Goal: Task Accomplishment & Management: Manage account settings

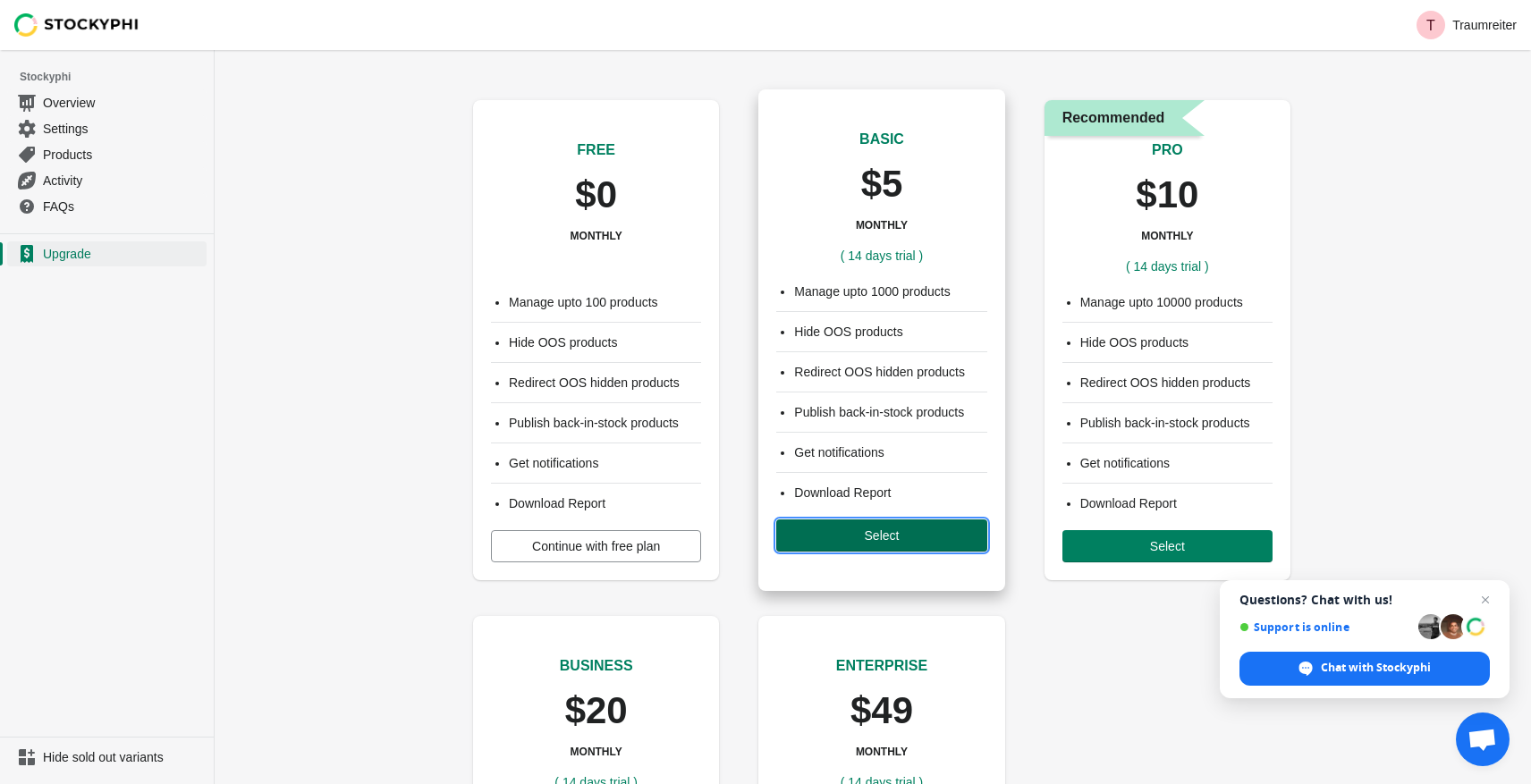
click at [858, 537] on span "Select" at bounding box center [882, 535] width 182 height 14
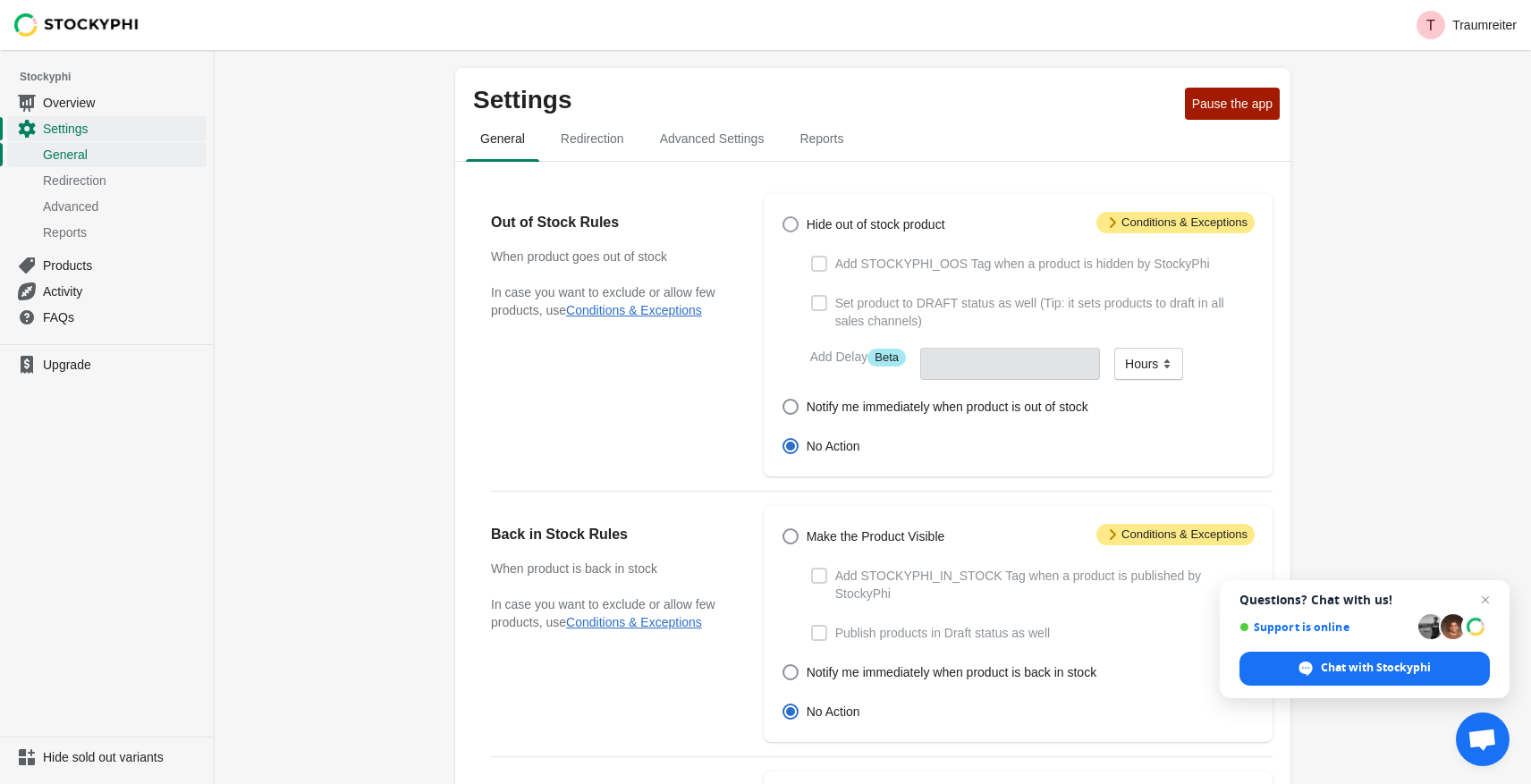
click at [790, 222] on span at bounding box center [791, 225] width 16 height 16
click at [783, 218] on input "Hide out of stock product" at bounding box center [783, 217] width 1 height 1
radio input "true"
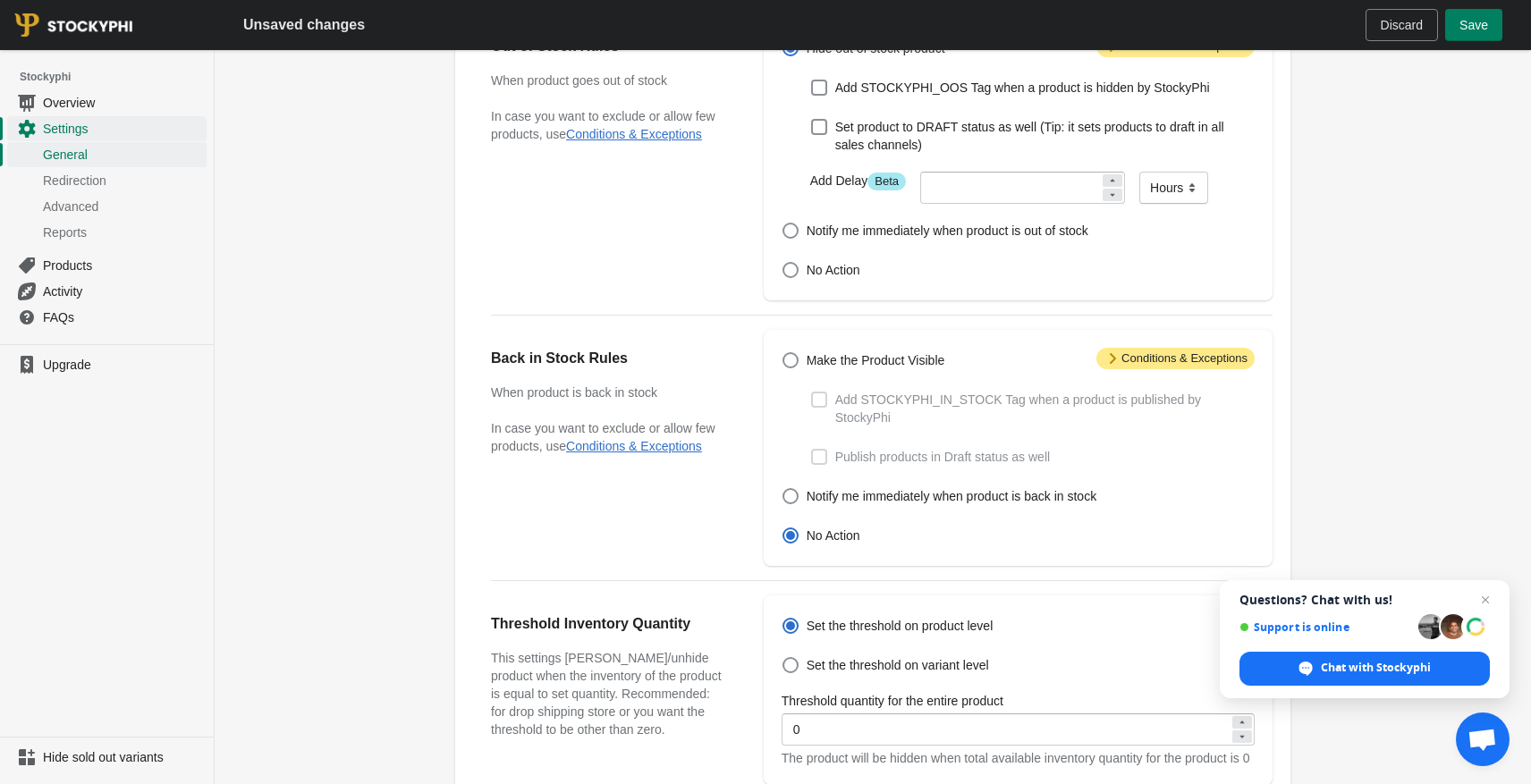
scroll to position [177, 0]
click at [792, 364] on span at bounding box center [791, 360] width 16 height 16
click at [783, 352] on input "Make the Product Visible" at bounding box center [783, 352] width 1 height 1
radio input "true"
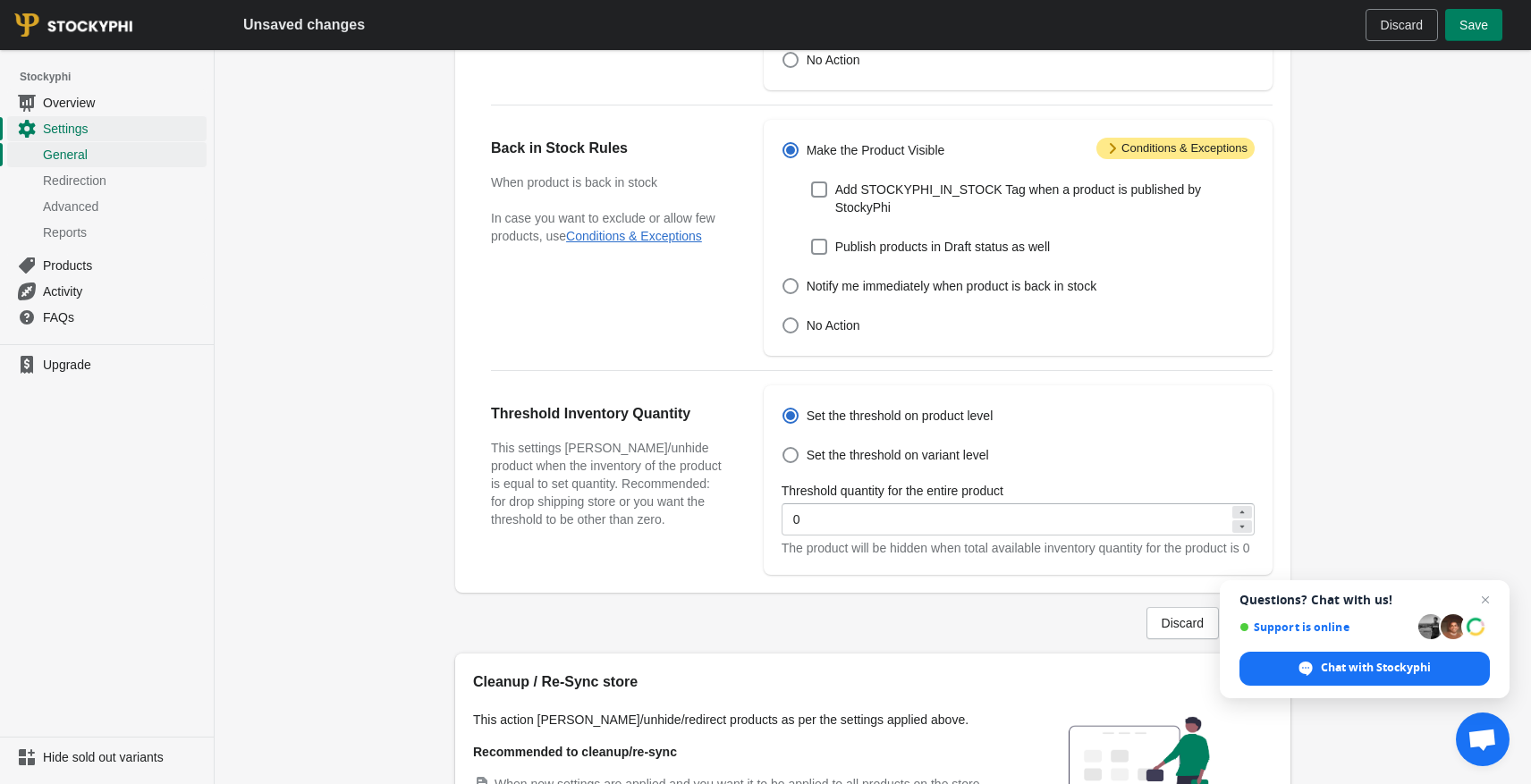
scroll to position [391, 0]
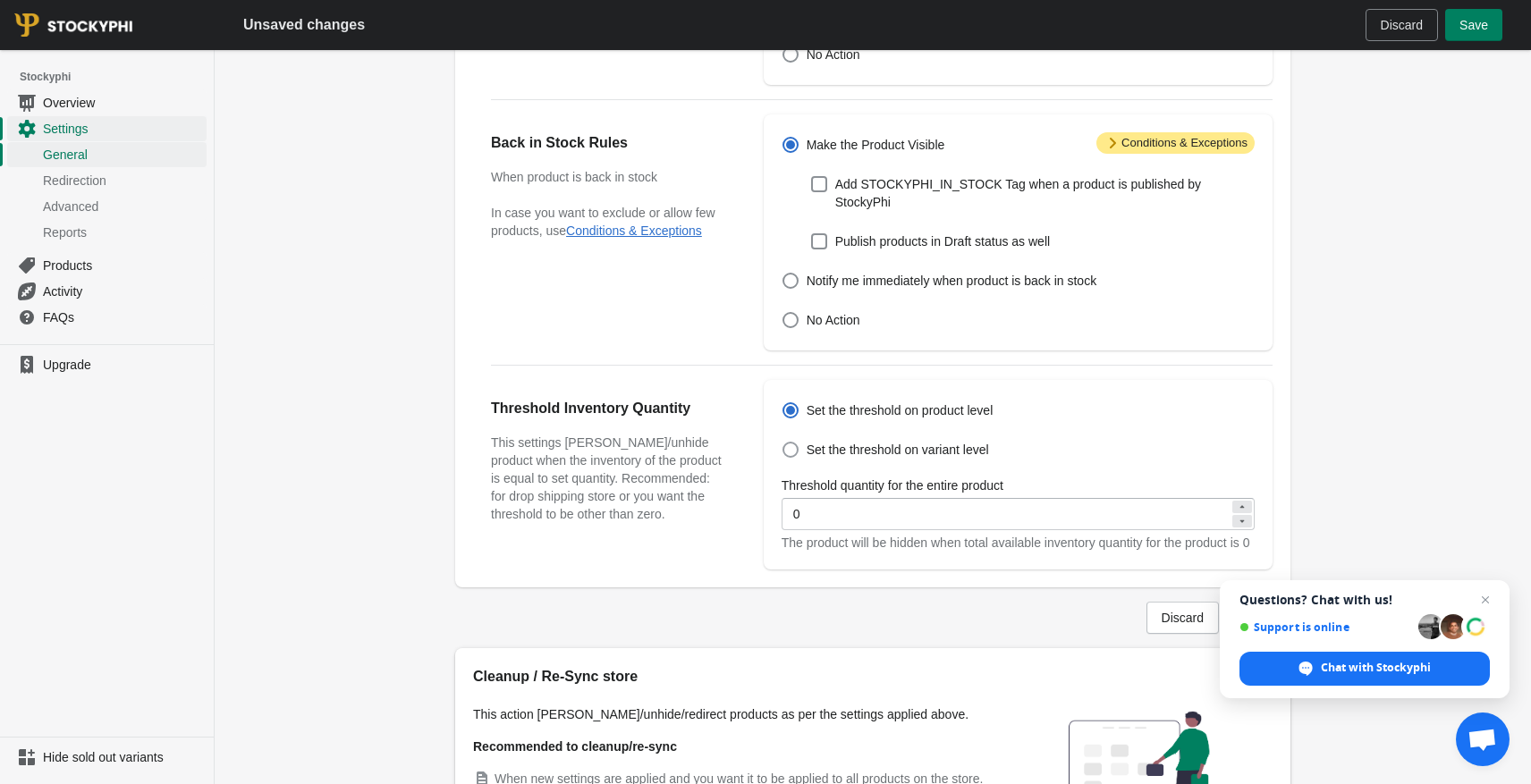
click at [794, 450] on span at bounding box center [791, 450] width 16 height 16
click at [783, 442] on input "Set the threshold on variant level" at bounding box center [783, 441] width 1 height 1
radio input "true"
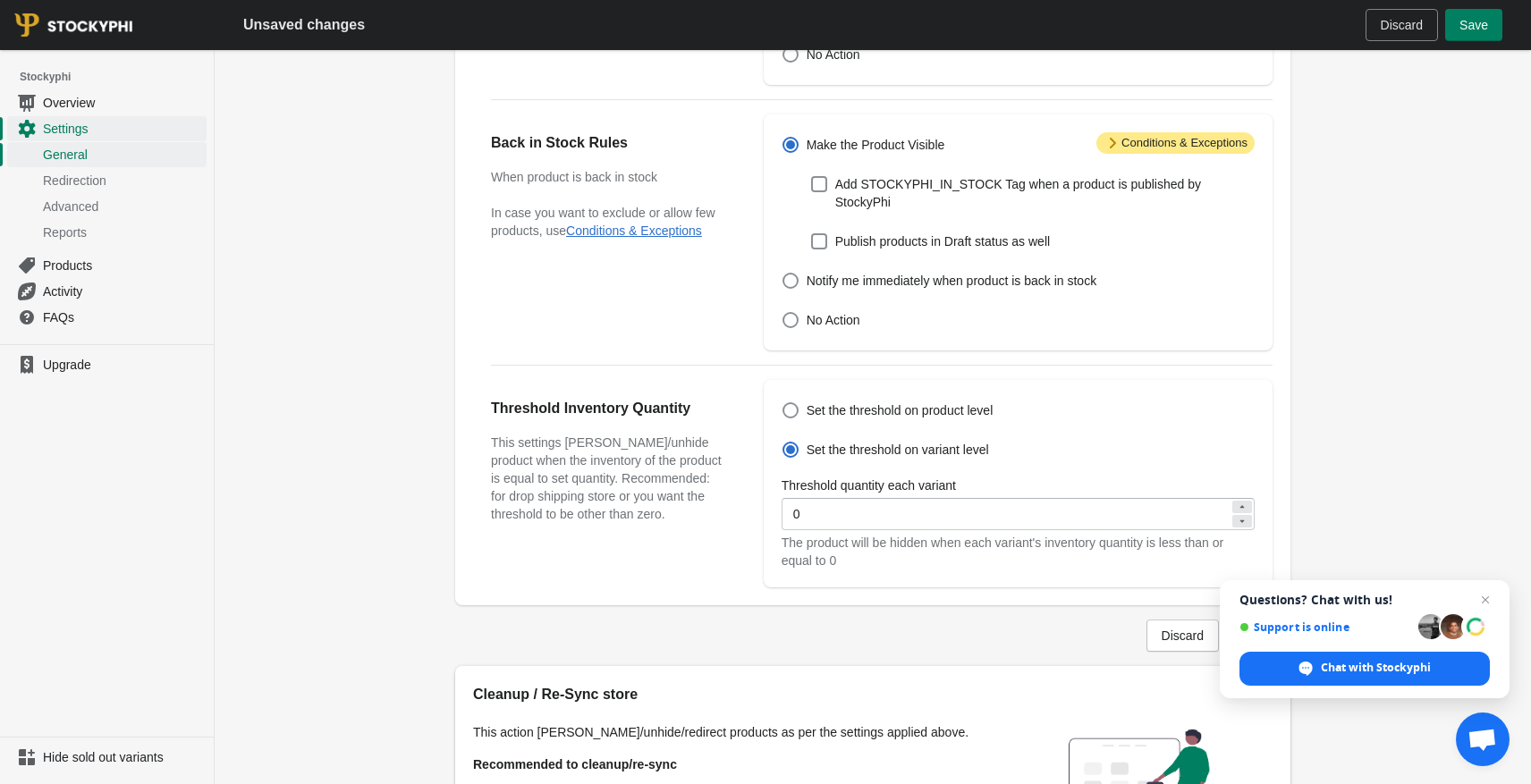
scroll to position [415, 0]
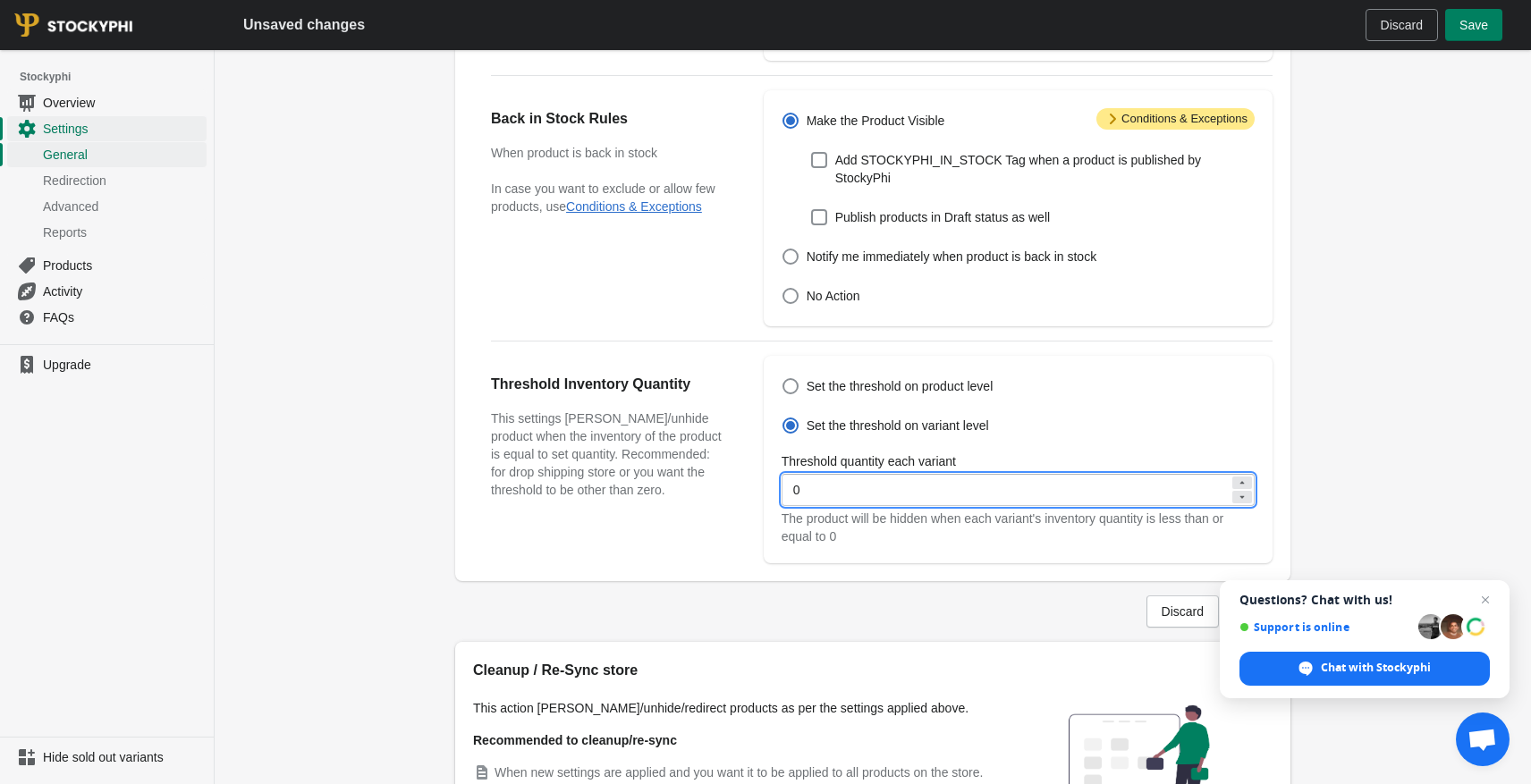
click at [821, 487] on input "0" at bounding box center [1006, 490] width 448 height 32
click at [906, 546] on div "Set the threshold on product level Set the threshold on variant level Threshold…" at bounding box center [1018, 459] width 509 height 208
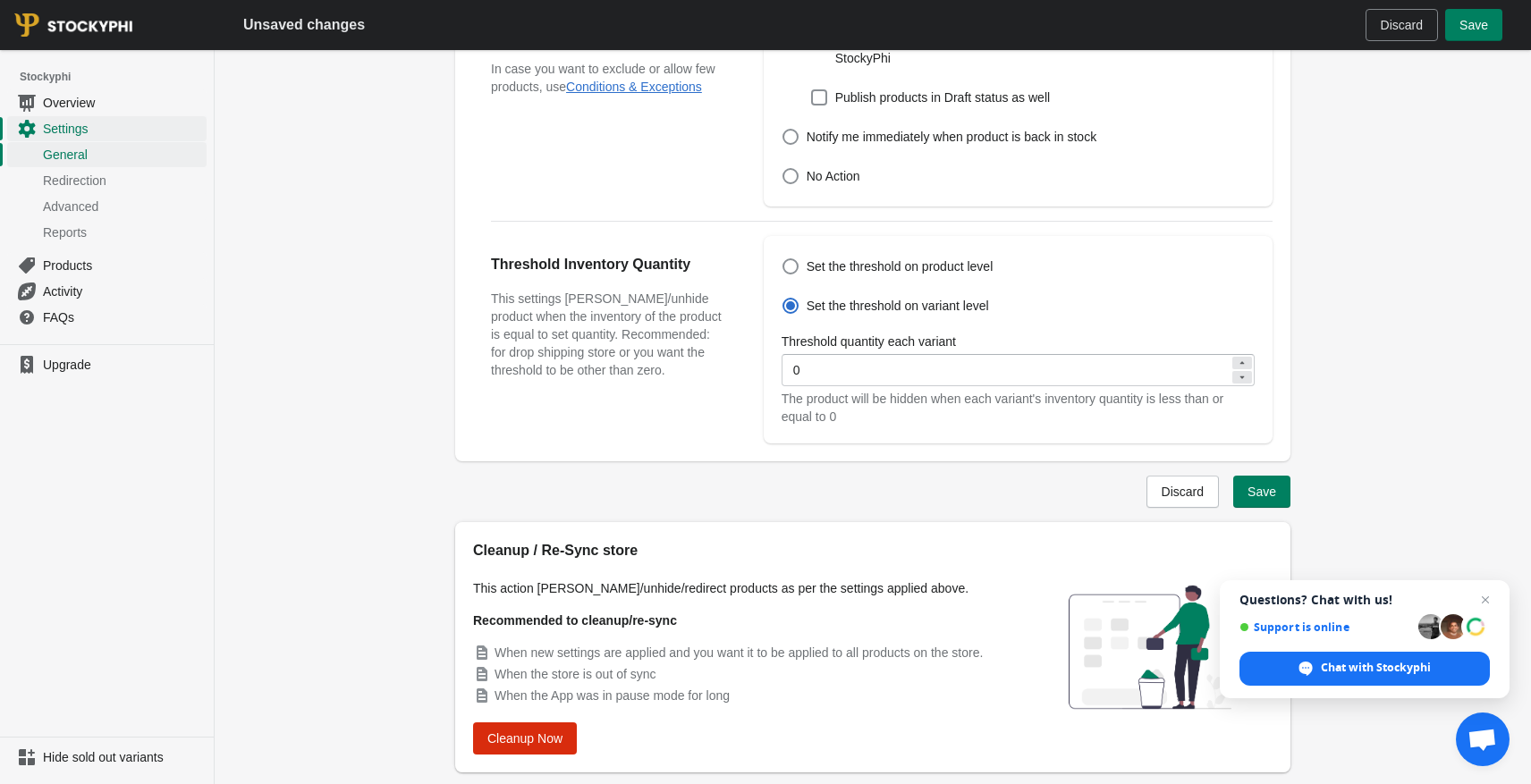
scroll to position [584, 0]
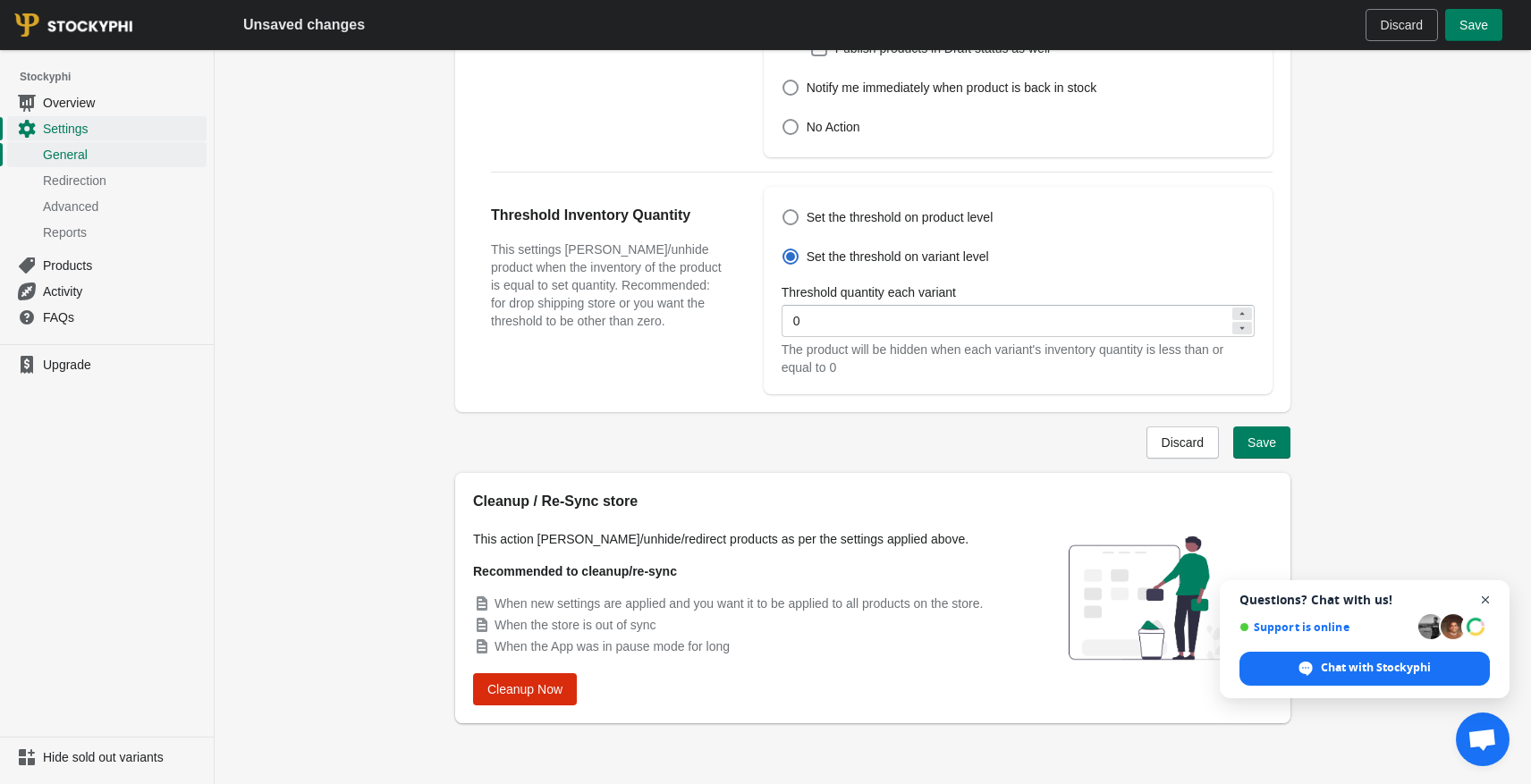
click at [1482, 601] on span "Close chat" at bounding box center [1485, 600] width 22 height 22
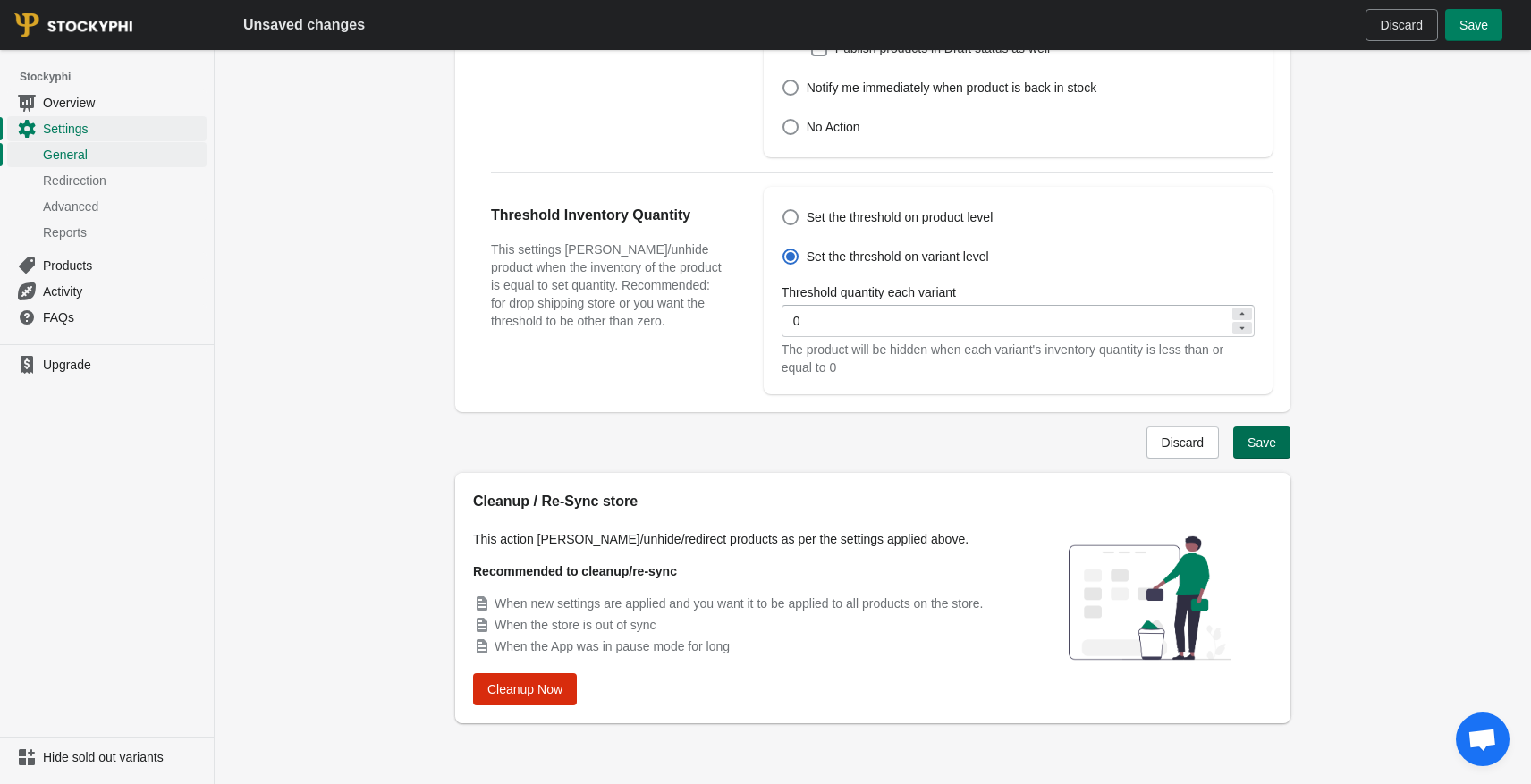
click at [1266, 441] on span "Save" at bounding box center [1262, 442] width 29 height 14
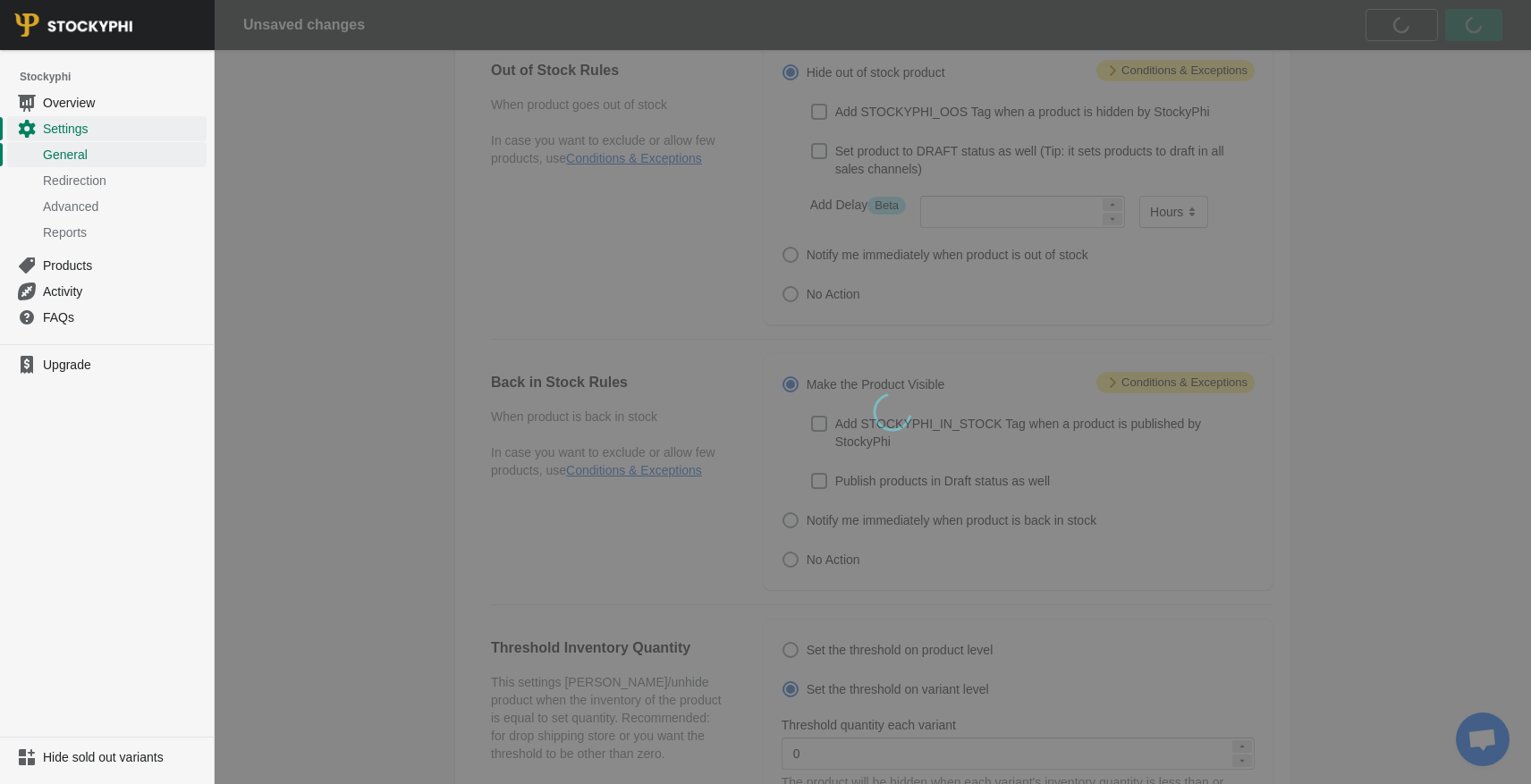
scroll to position [0, 0]
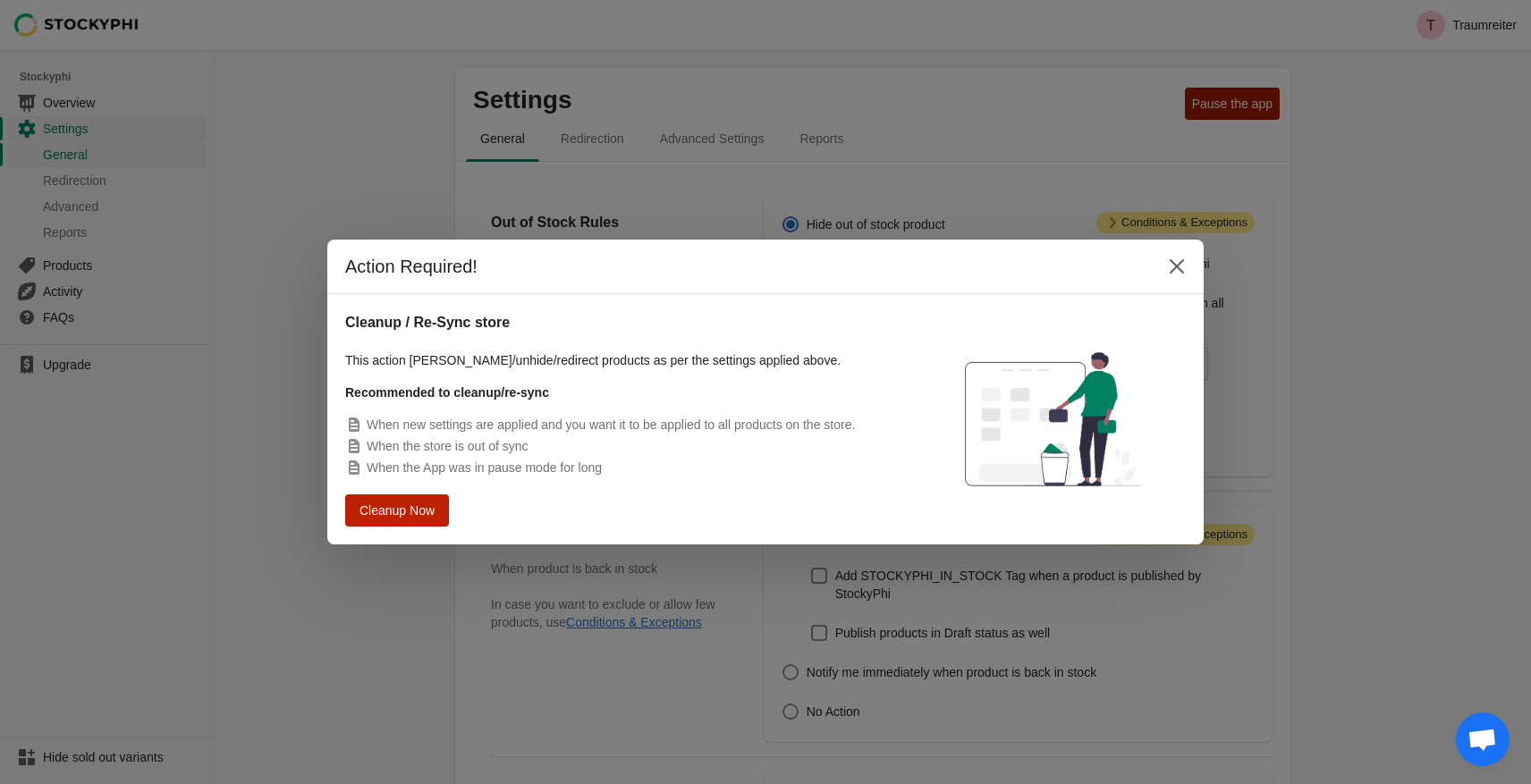
click at [421, 511] on span "Cleanup Now" at bounding box center [398, 511] width 75 height 14
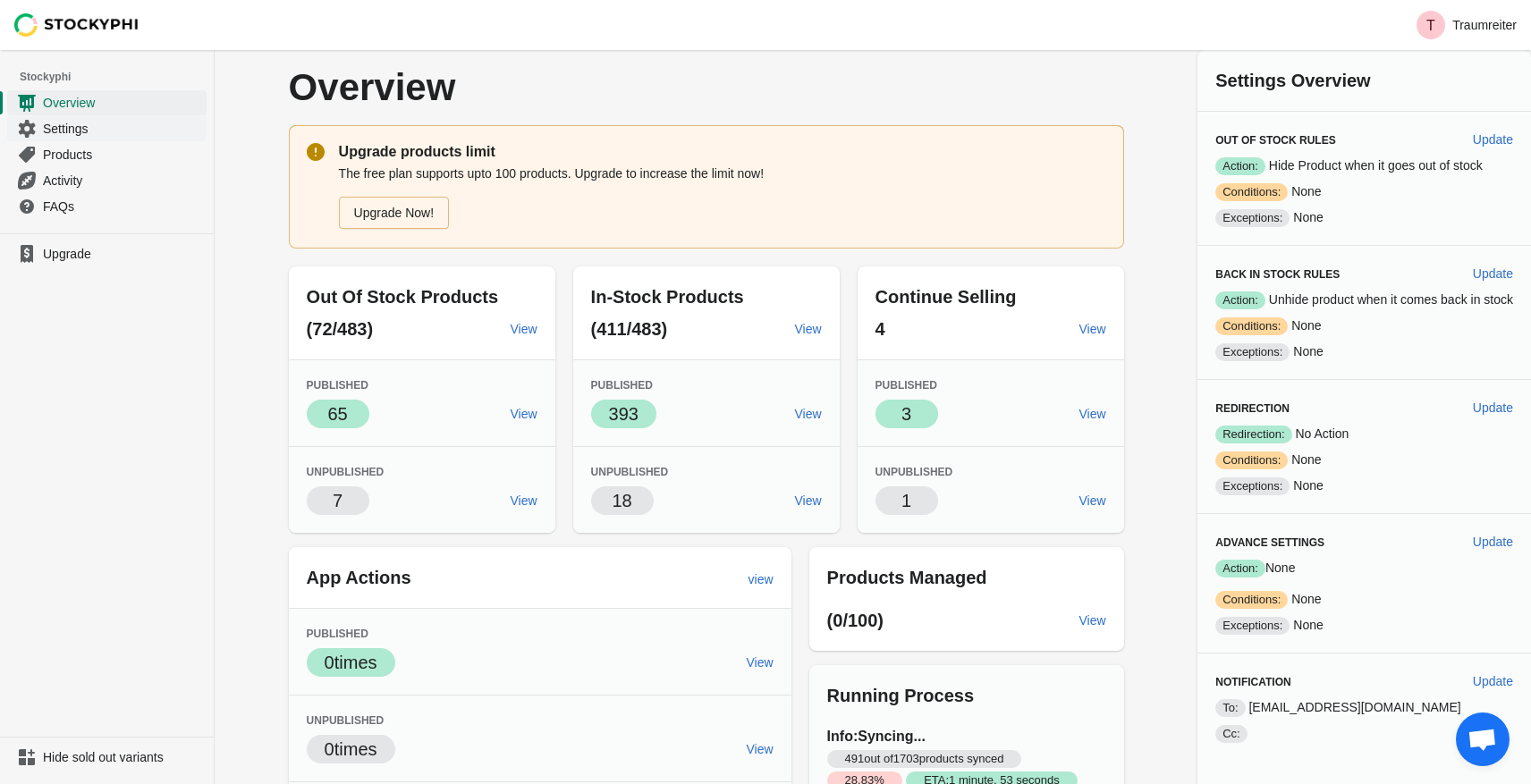
click at [82, 130] on span "Settings" at bounding box center [123, 129] width 160 height 18
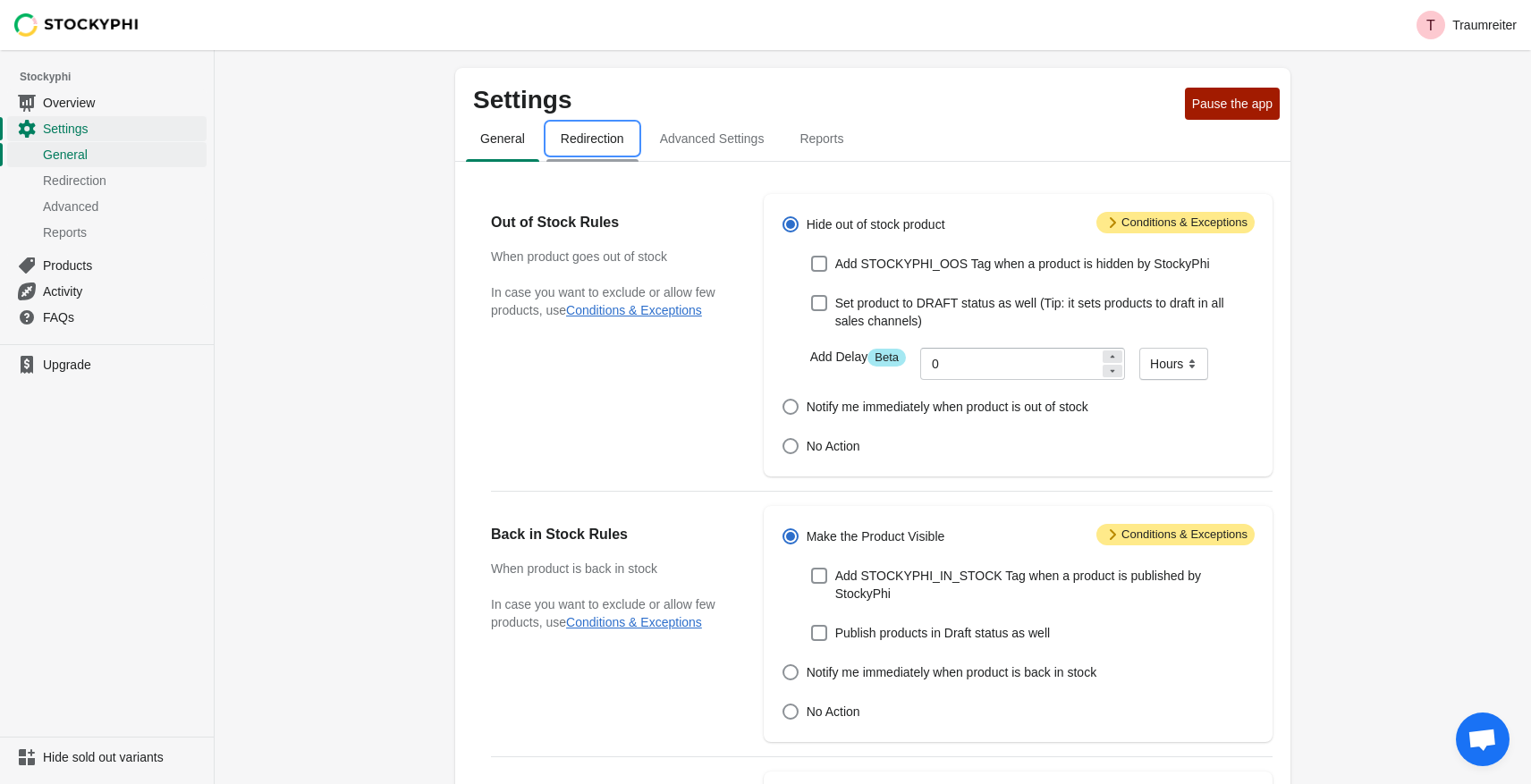
click at [602, 142] on span "Redirection" at bounding box center [592, 138] width 92 height 32
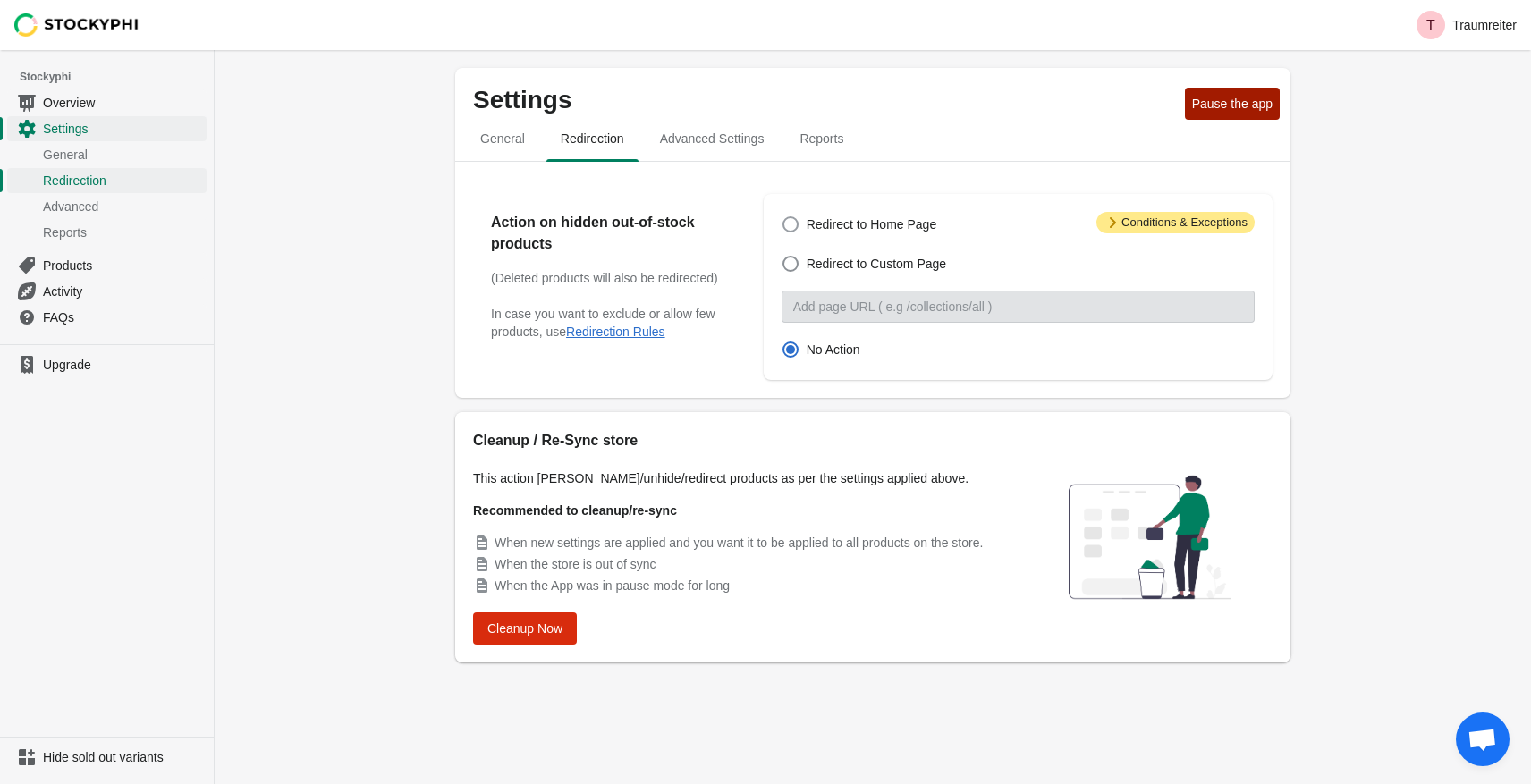
click at [794, 223] on span at bounding box center [791, 225] width 16 height 16
click at [783, 218] on input "Redirect to Home Page" at bounding box center [783, 217] width 1 height 1
radio input "true"
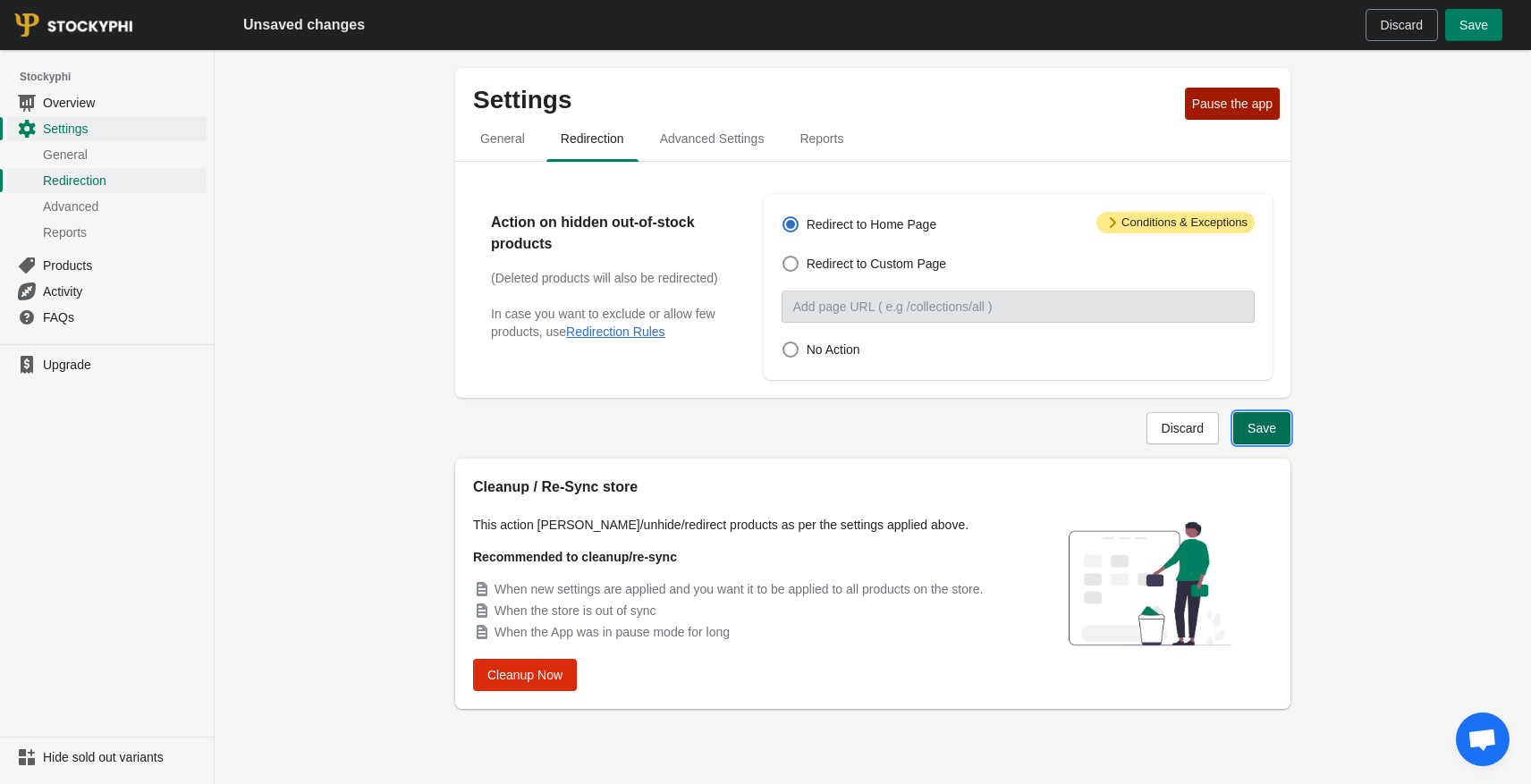
click at [1257, 430] on span "Save" at bounding box center [1262, 428] width 29 height 14
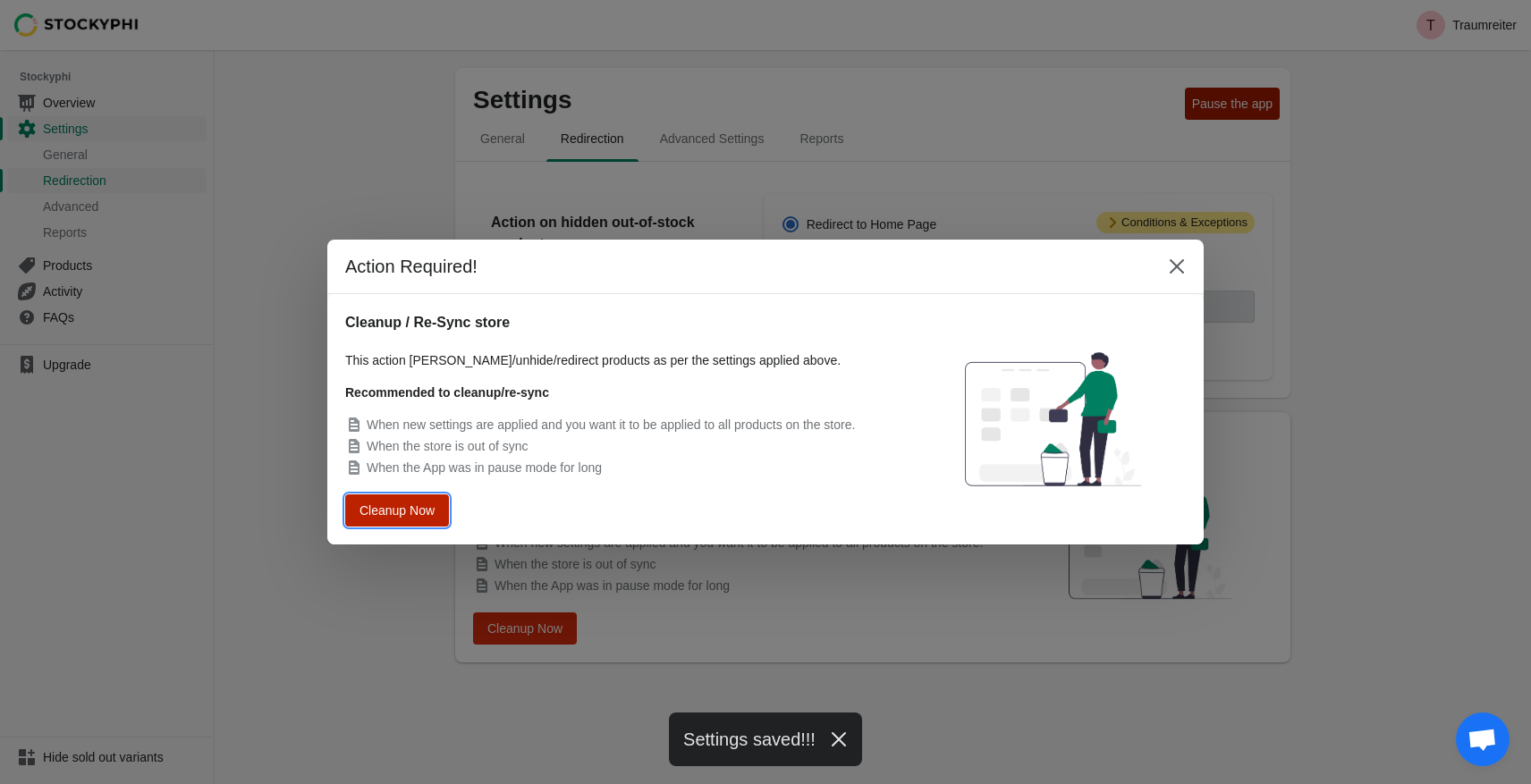
click at [390, 510] on span "Cleanup Now" at bounding box center [398, 511] width 68 height 13
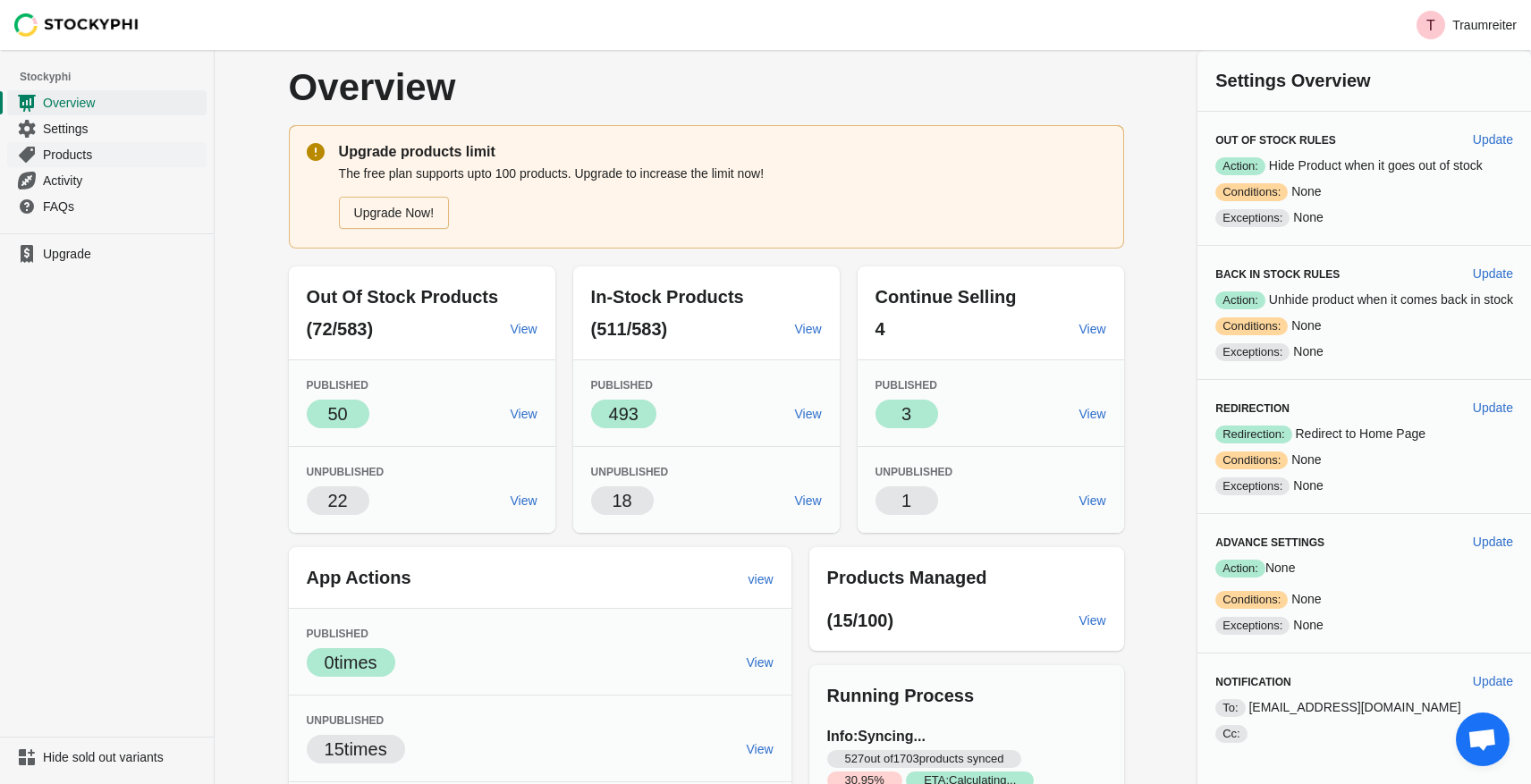
click at [73, 156] on span "Products" at bounding box center [123, 155] width 160 height 18
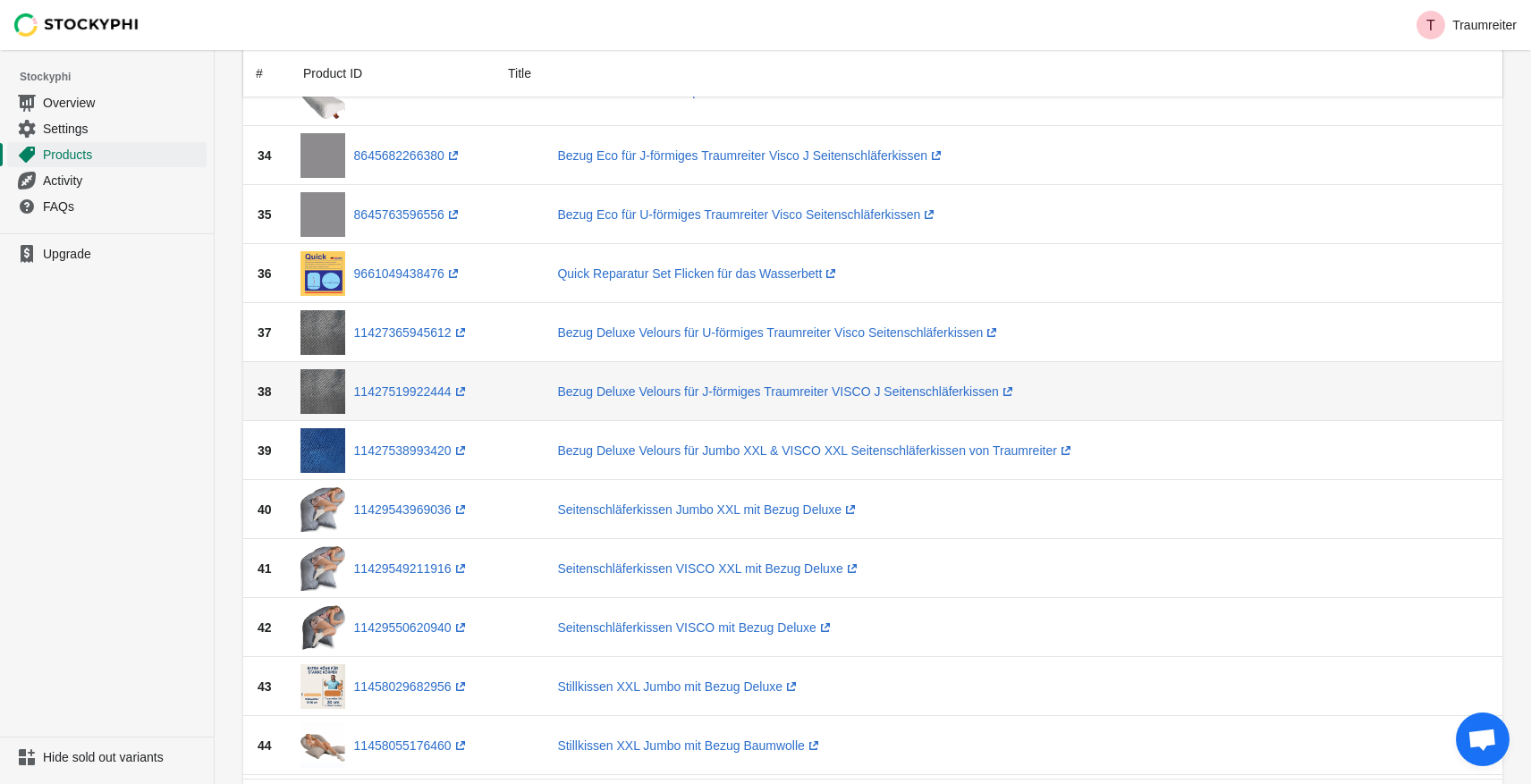
scroll to position [2052, 0]
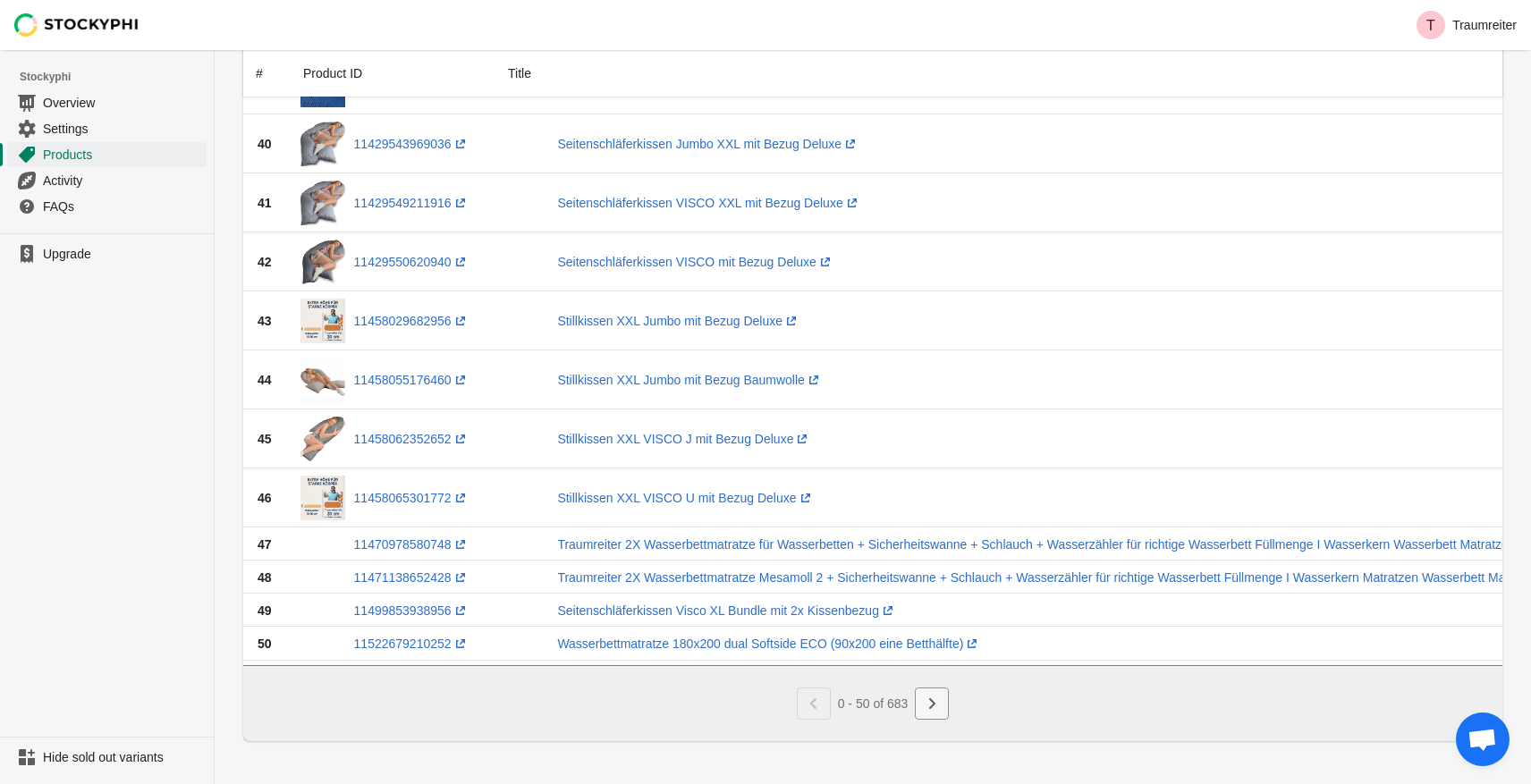
click at [939, 702] on icon "Next" at bounding box center [932, 703] width 18 height 18
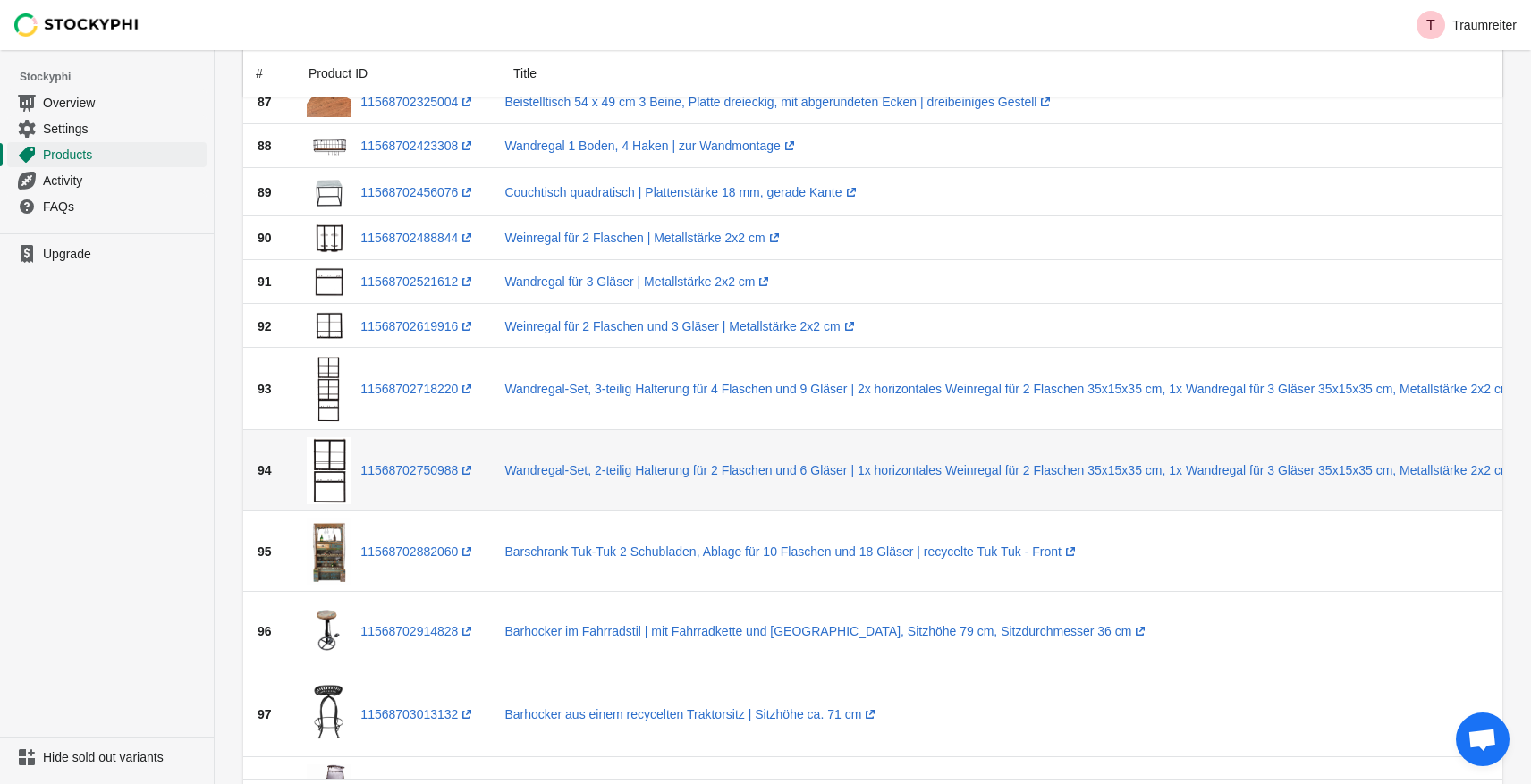
scroll to position [2532, 0]
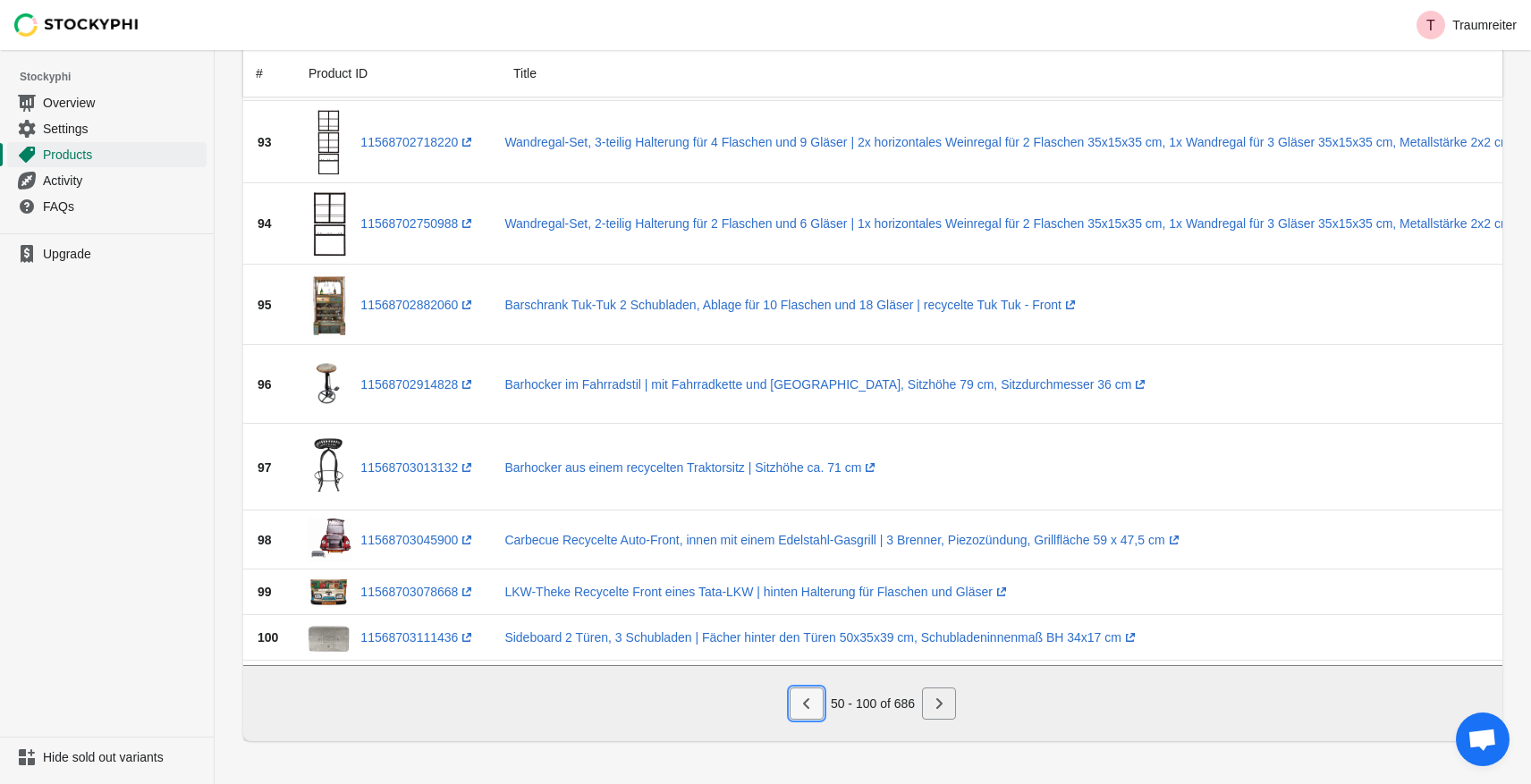
click at [808, 704] on icon "Previous" at bounding box center [807, 703] width 18 height 18
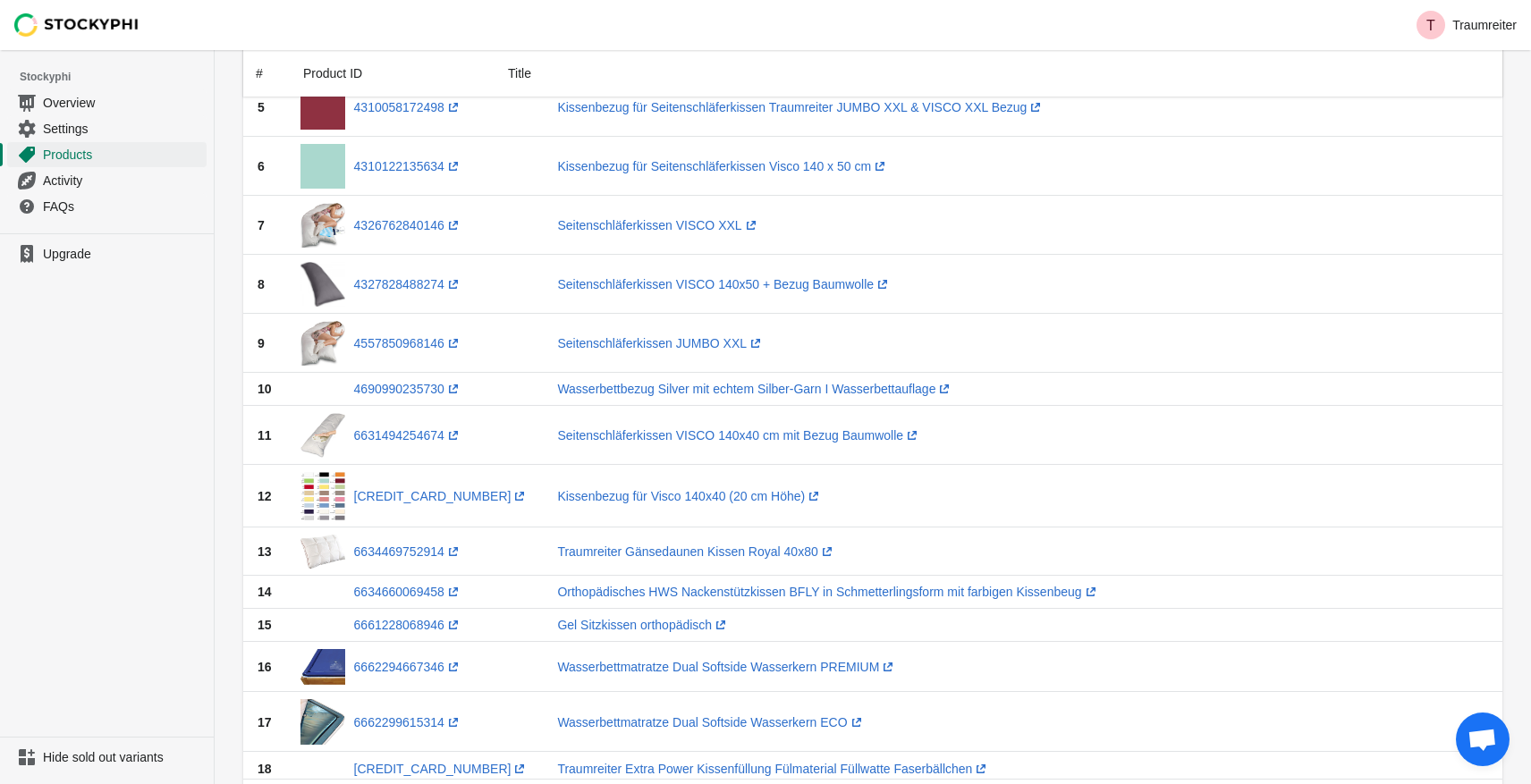
scroll to position [354, 0]
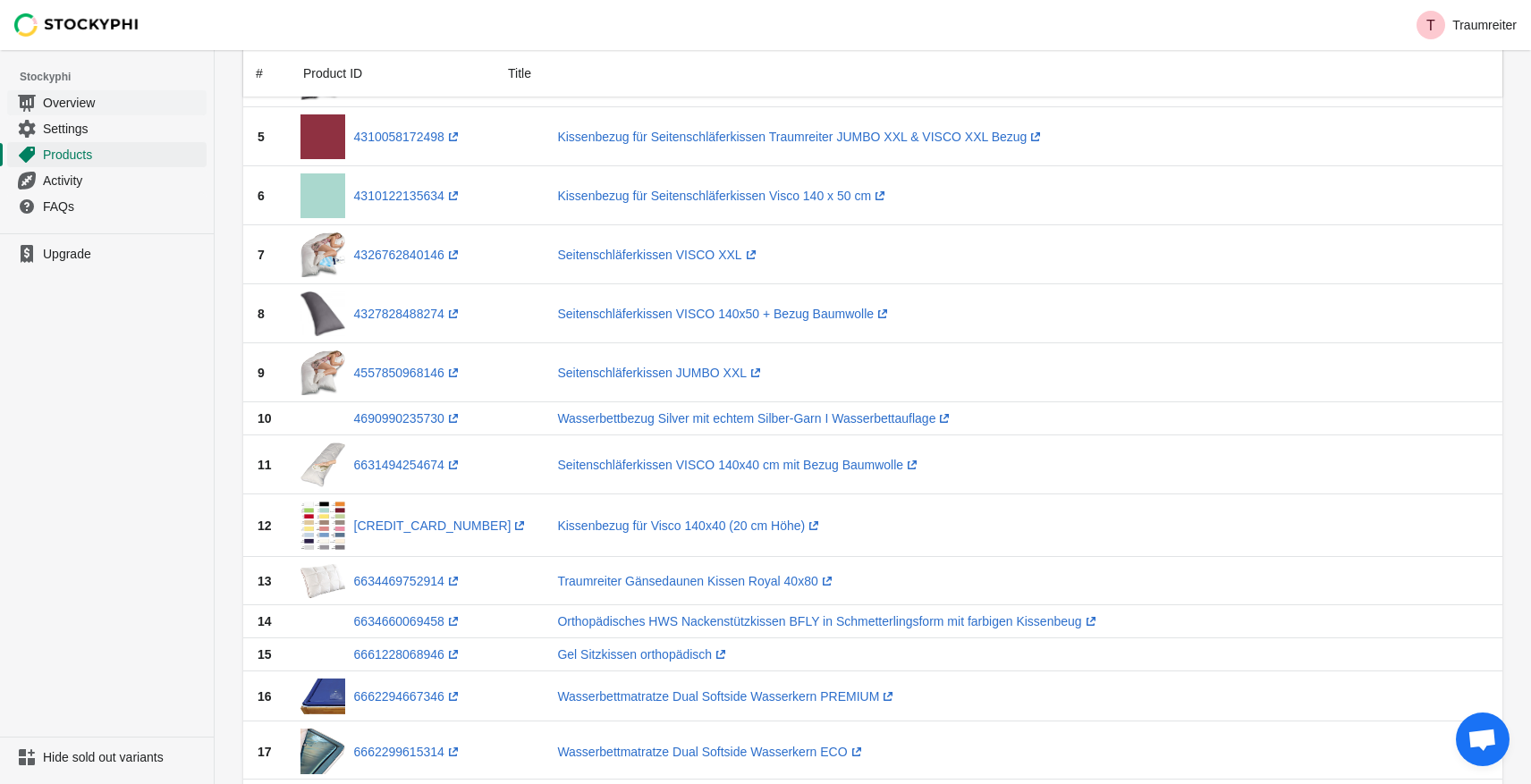
click at [76, 107] on span "Overview" at bounding box center [123, 102] width 160 height 18
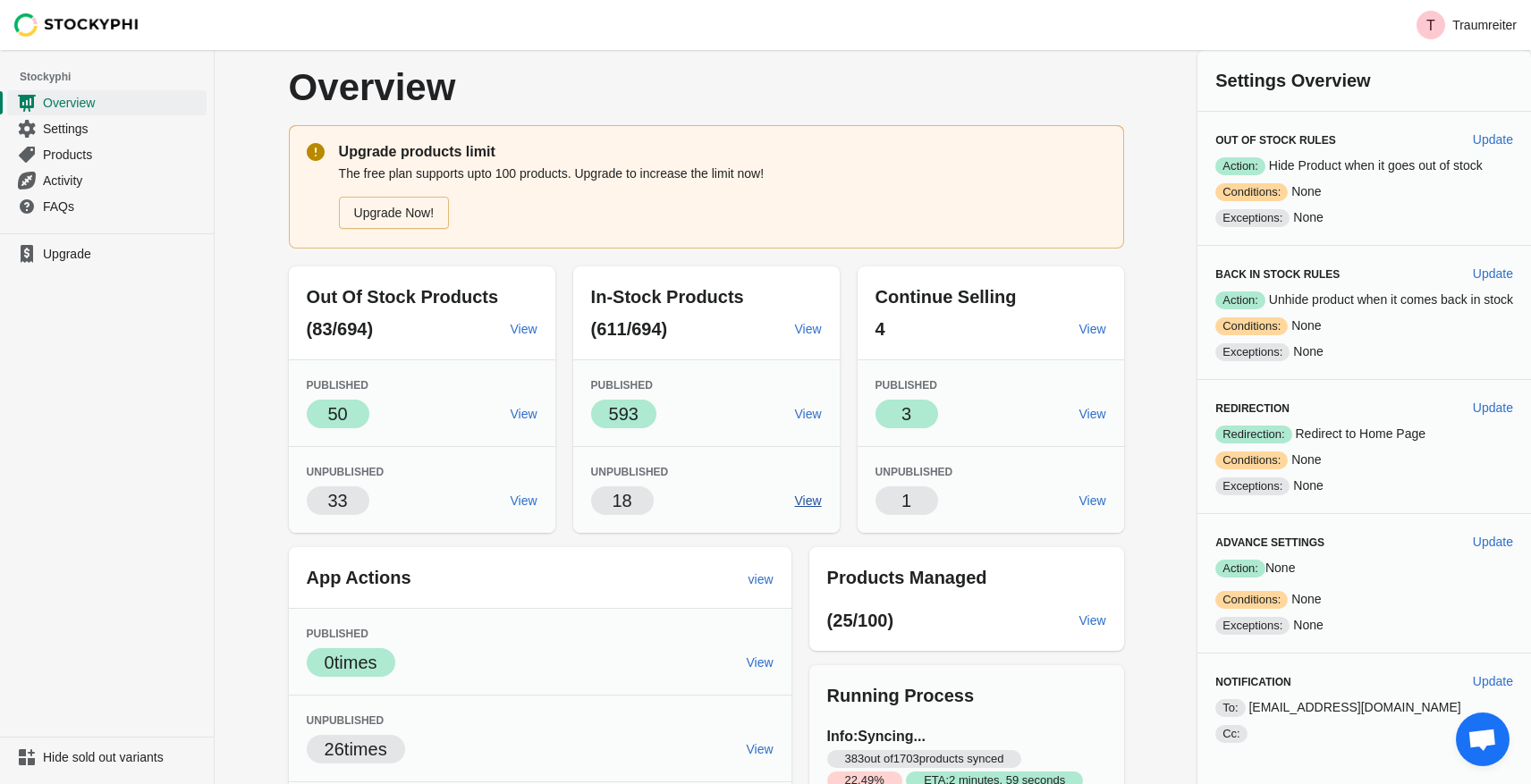
scroll to position [171, 0]
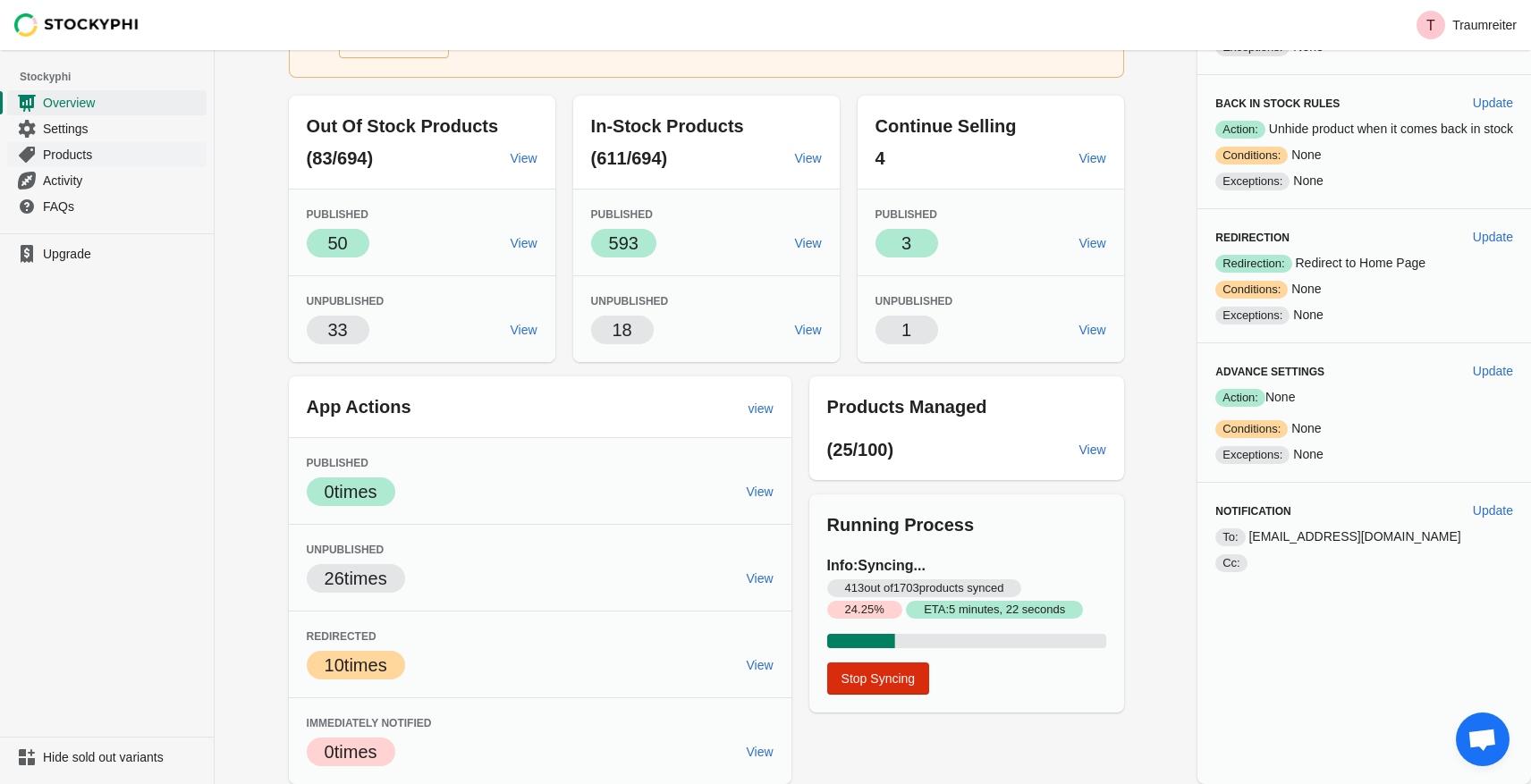
click at [81, 148] on span "Products" at bounding box center [123, 155] width 160 height 18
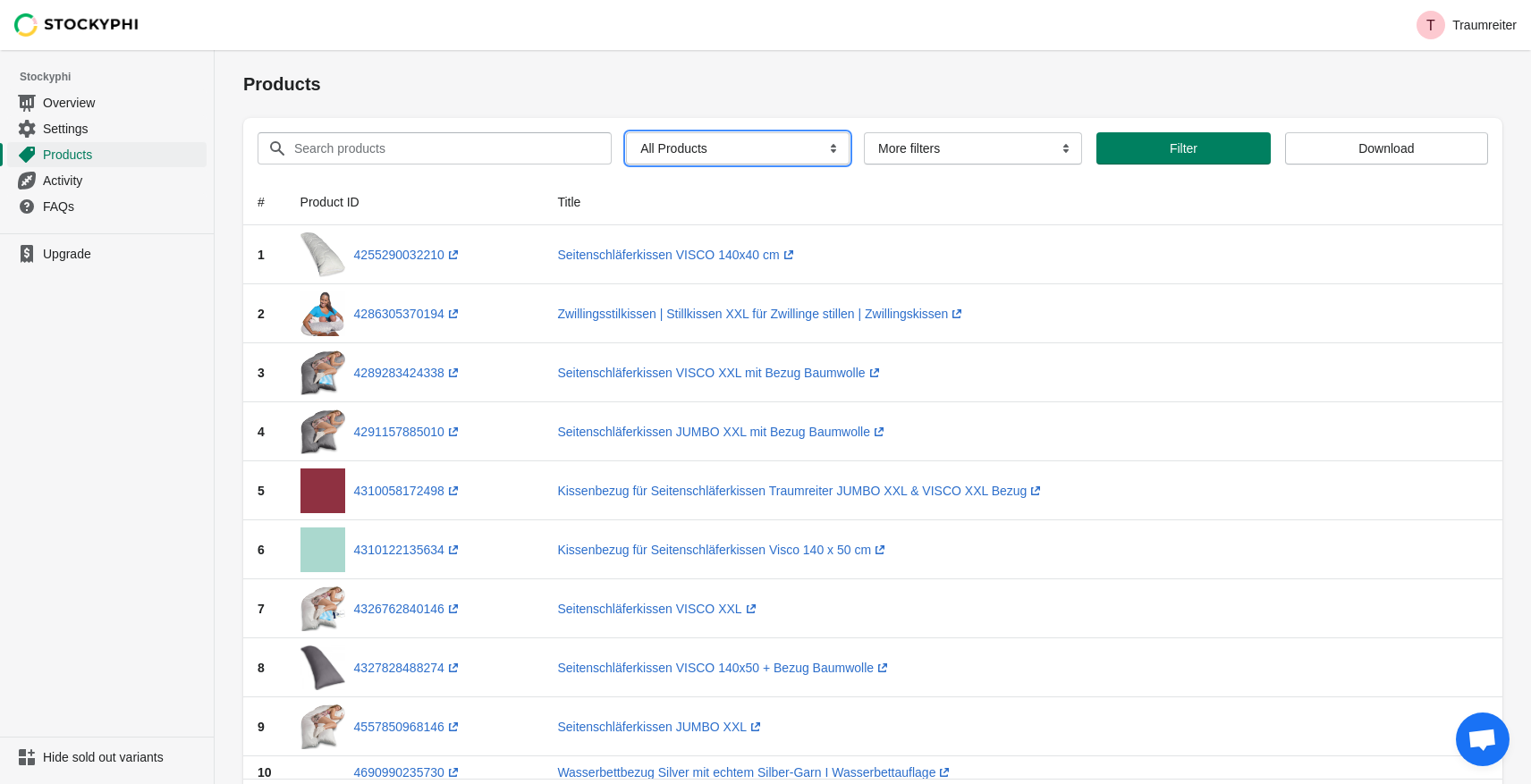
click at [721, 149] on select "All Products InStock InStock Published InStock Un-Published OOS OOS Published O…" at bounding box center [738, 148] width 223 height 32
select select "has_no_image_published"
click at [626, 132] on select "All Products InStock InStock Published InStock Un-Published OOS OOS Published O…" at bounding box center [738, 148] width 223 height 32
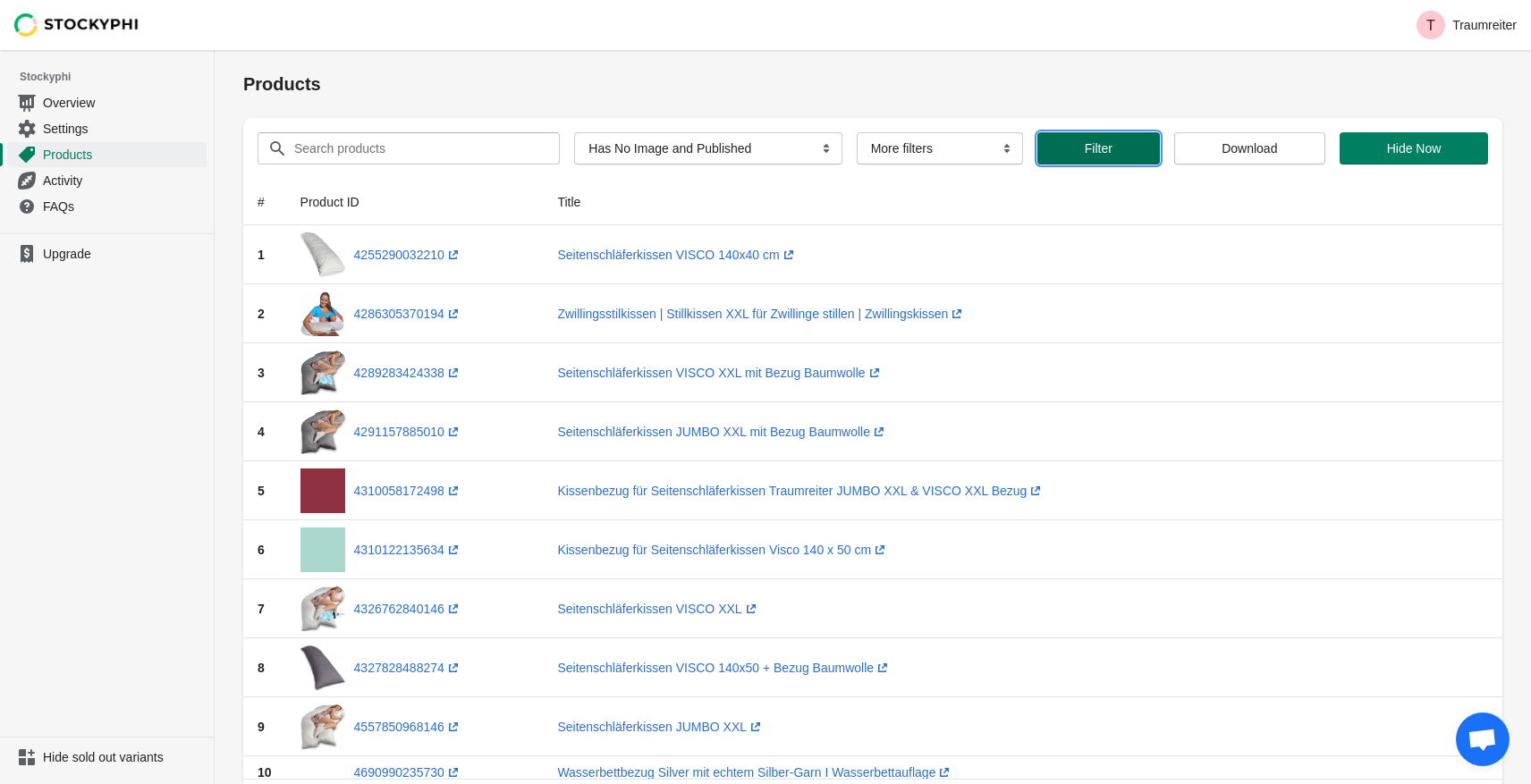
click at [1107, 150] on span "Filter" at bounding box center [1097, 148] width 93 height 14
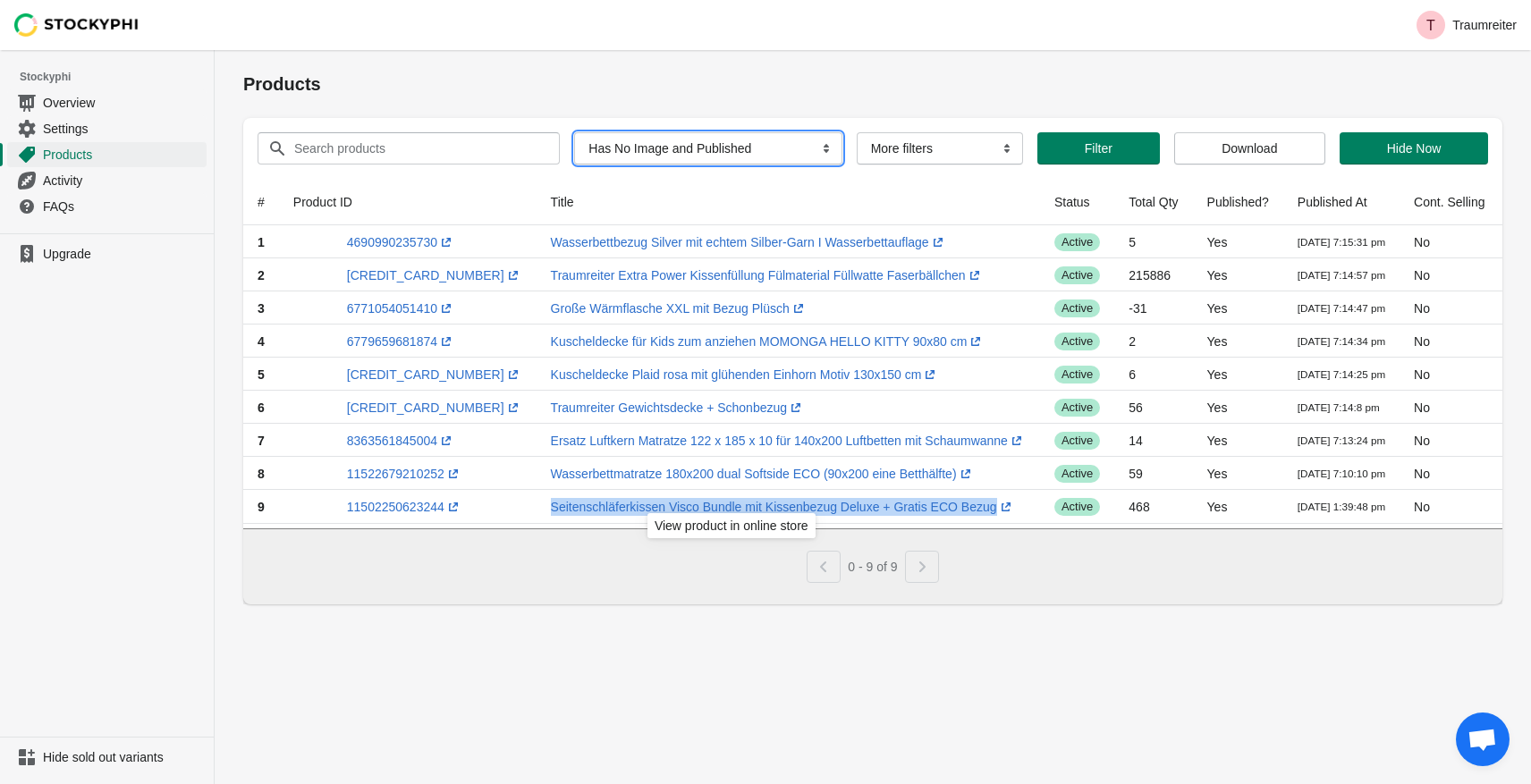
click at [736, 156] on select "All Products InStock InStock Published InStock Un-Published OOS OOS Published O…" at bounding box center [707, 148] width 267 height 32
click at [574, 132] on select "All Products InStock InStock Published InStock Un-Published OOS OOS Published O…" at bounding box center [707, 148] width 267 height 32
click at [727, 140] on select "All Products InStock InStock Published InStock Un-Published OOS OOS Published O…" at bounding box center [707, 148] width 267 height 32
click at [75, 103] on span "Overview" at bounding box center [123, 102] width 160 height 18
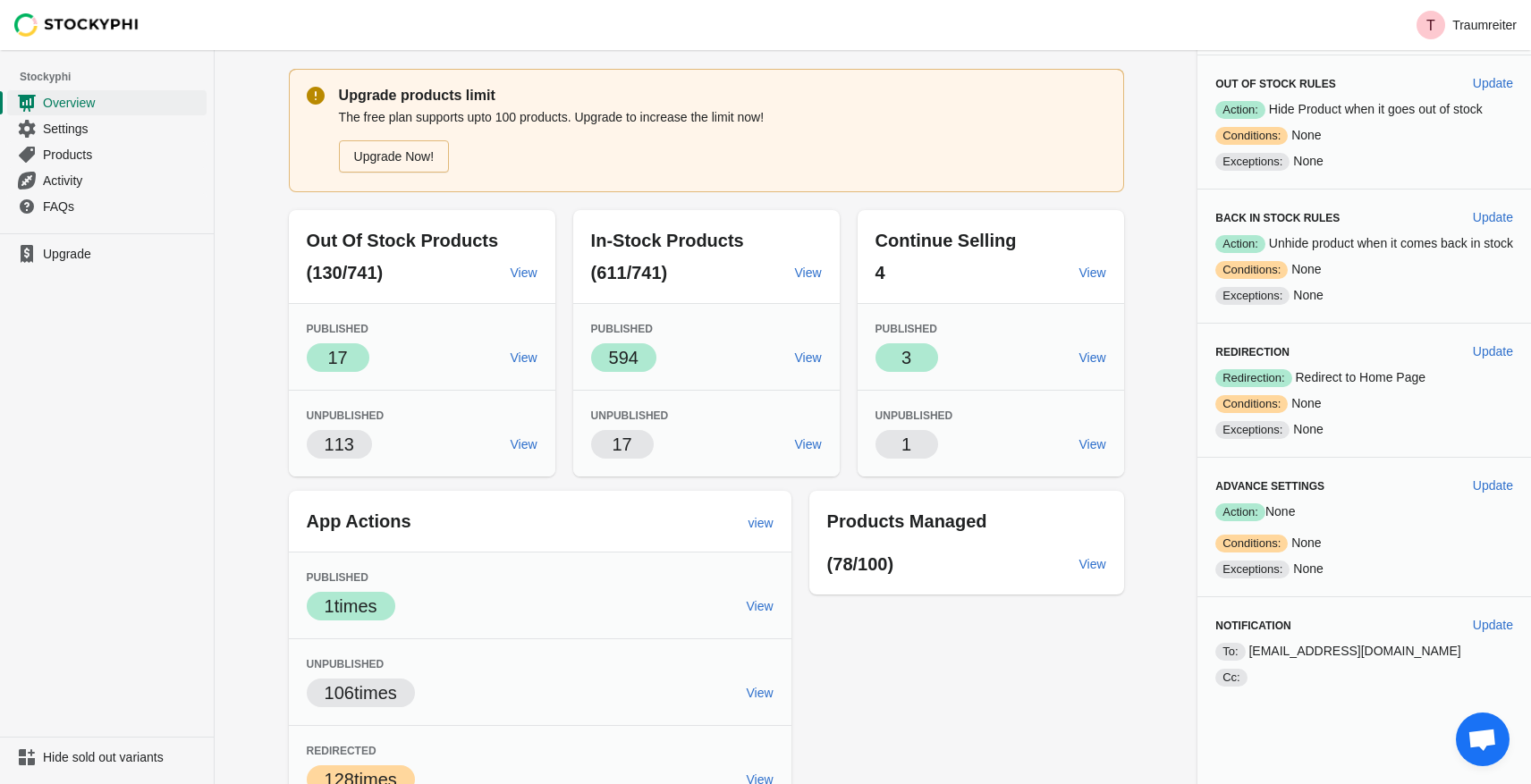
scroll to position [65, 0]
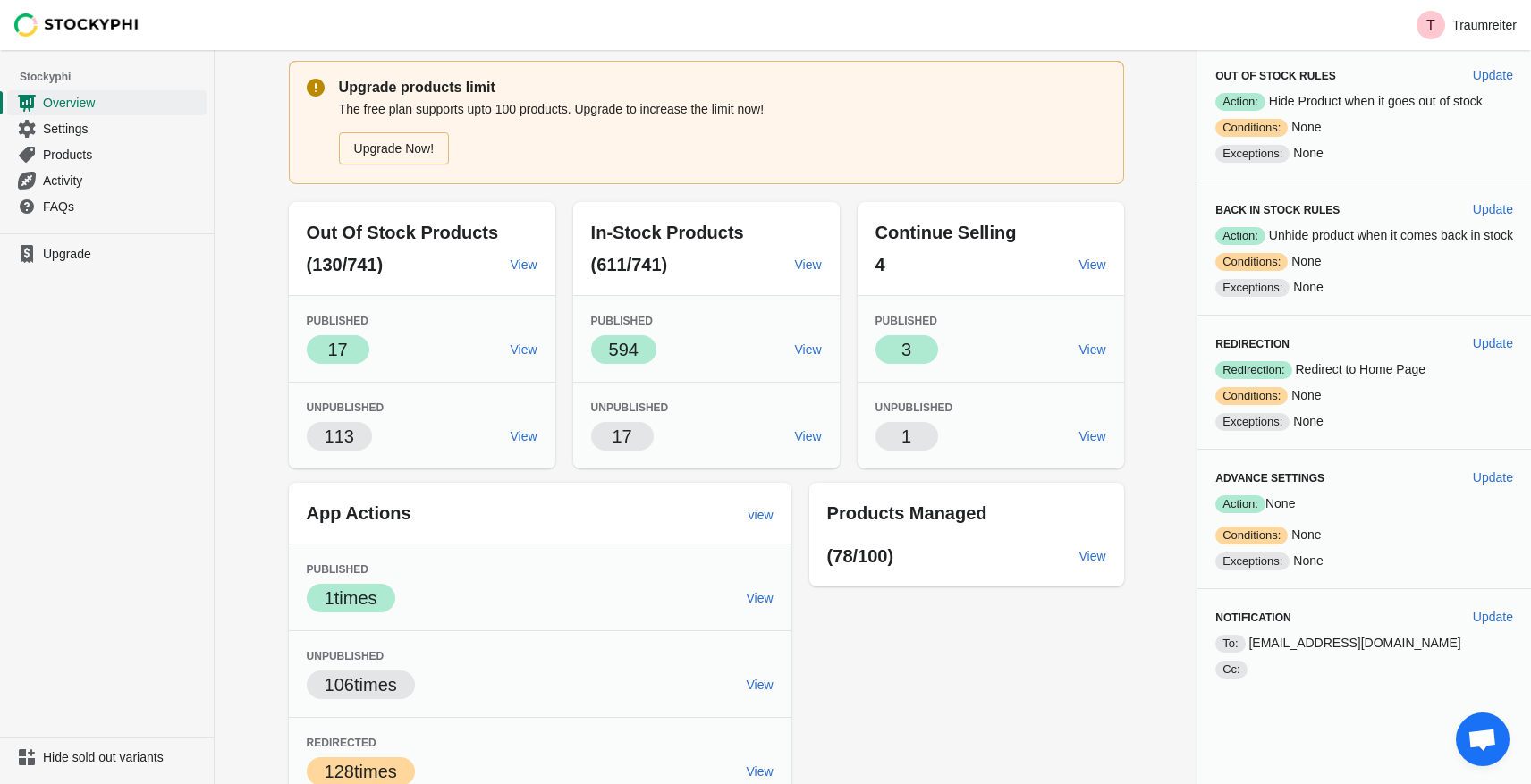
click at [1479, 728] on span "Open chat" at bounding box center [1482, 741] width 30 height 25
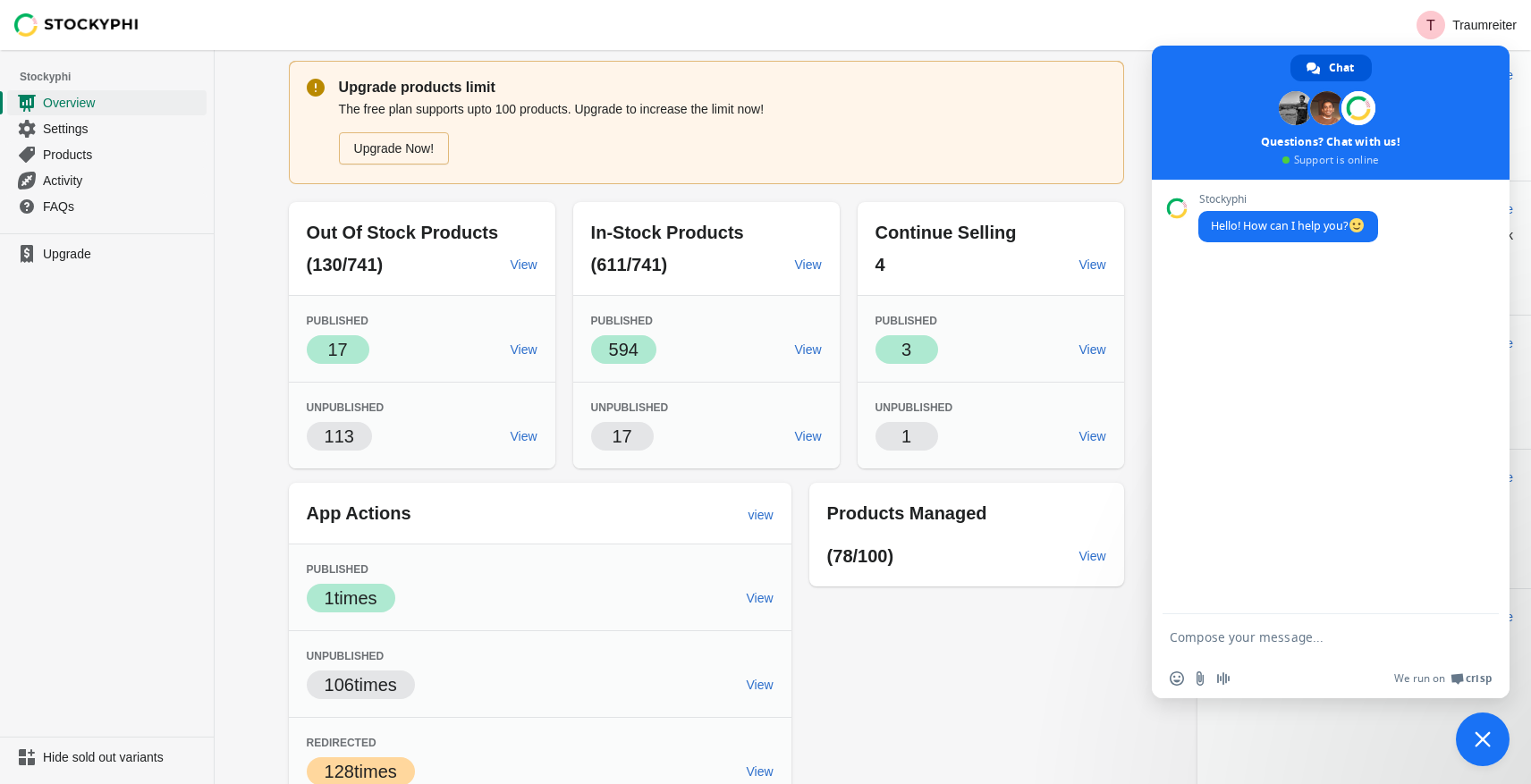
click at [1211, 642] on textarea "Compose your message..." at bounding box center [1311, 637] width 282 height 16
type textarea "Sold out product variations are any more viewable"
click at [1195, 679] on input "Send a file" at bounding box center [1200, 678] width 14 height 14
type input "C:\fakepath\Bildschirmfoto [DATE] um 10.44.03.png"
click at [1480, 637] on span "Send" at bounding box center [1478, 634] width 13 height 13
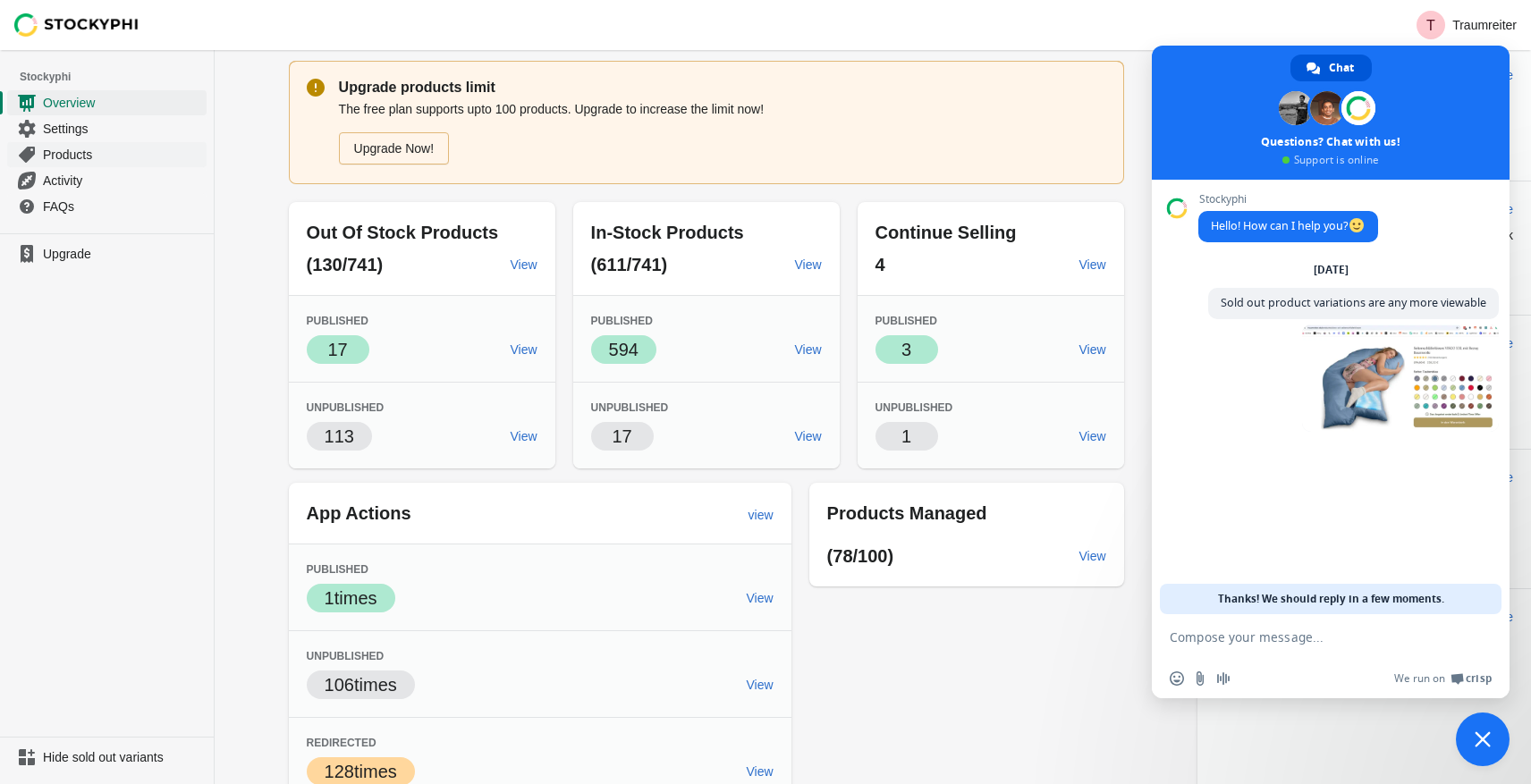
click at [82, 157] on span "Products" at bounding box center [123, 155] width 160 height 18
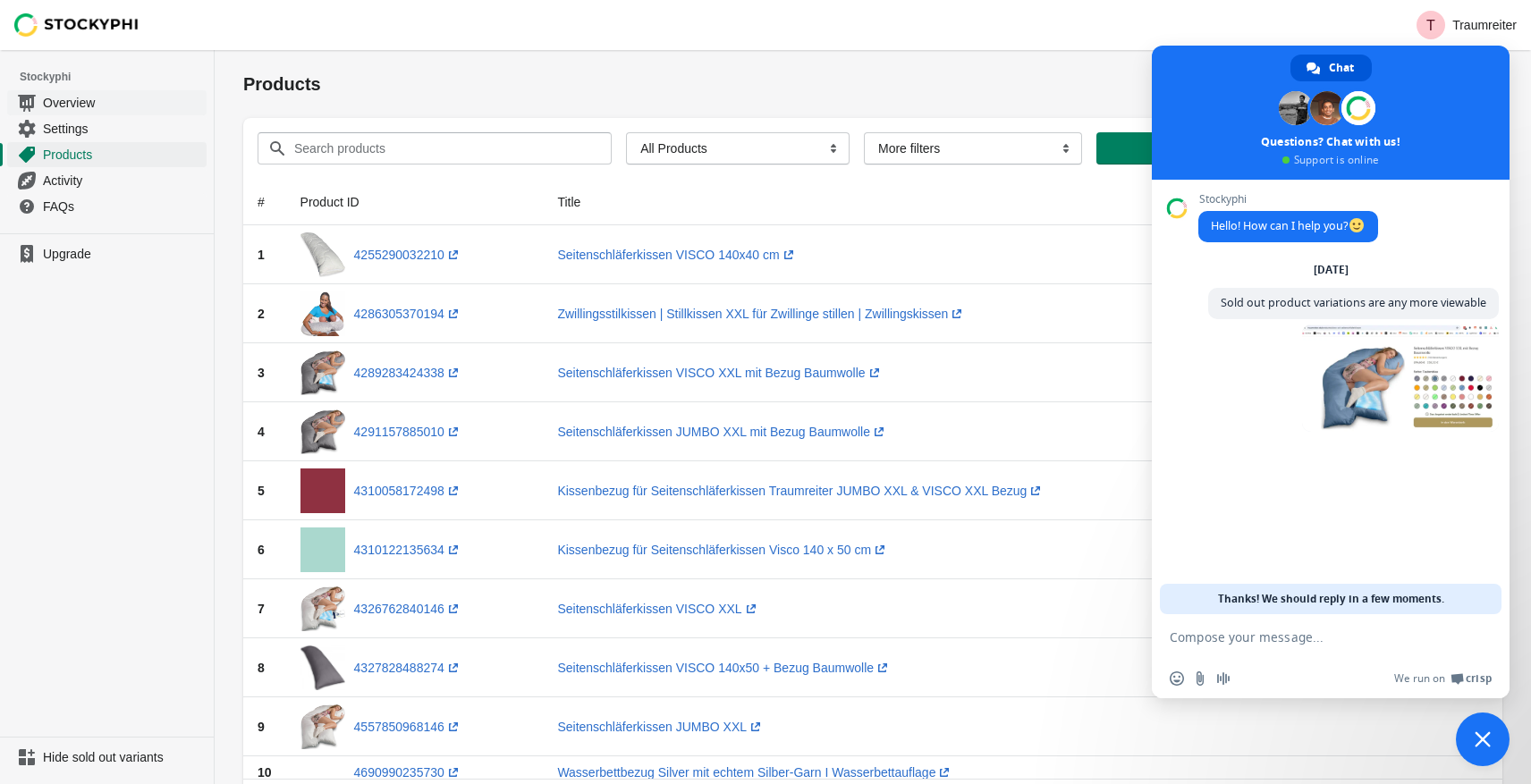
click at [72, 104] on span "Overview" at bounding box center [123, 102] width 160 height 18
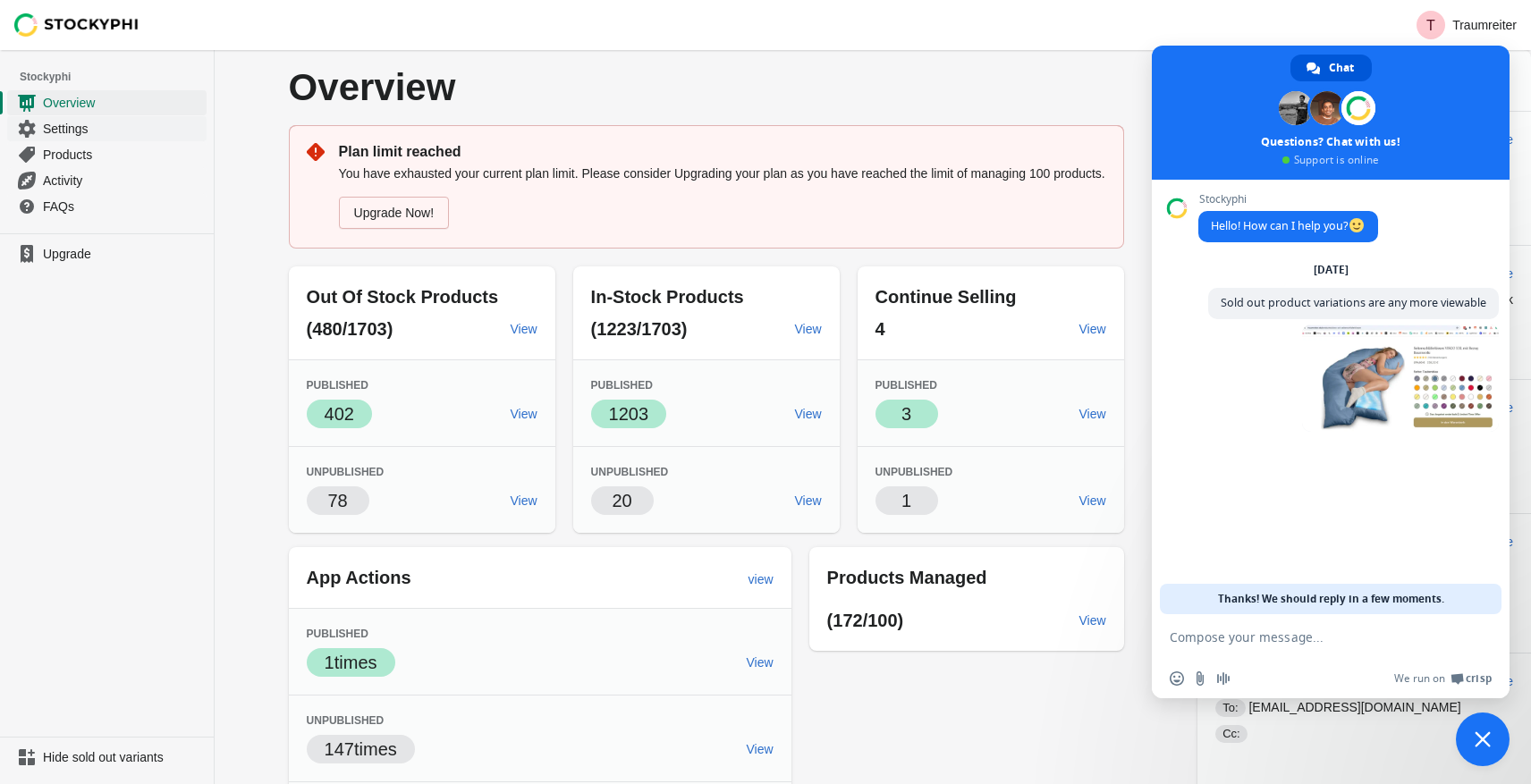
click at [81, 133] on span "Settings" at bounding box center [123, 129] width 160 height 18
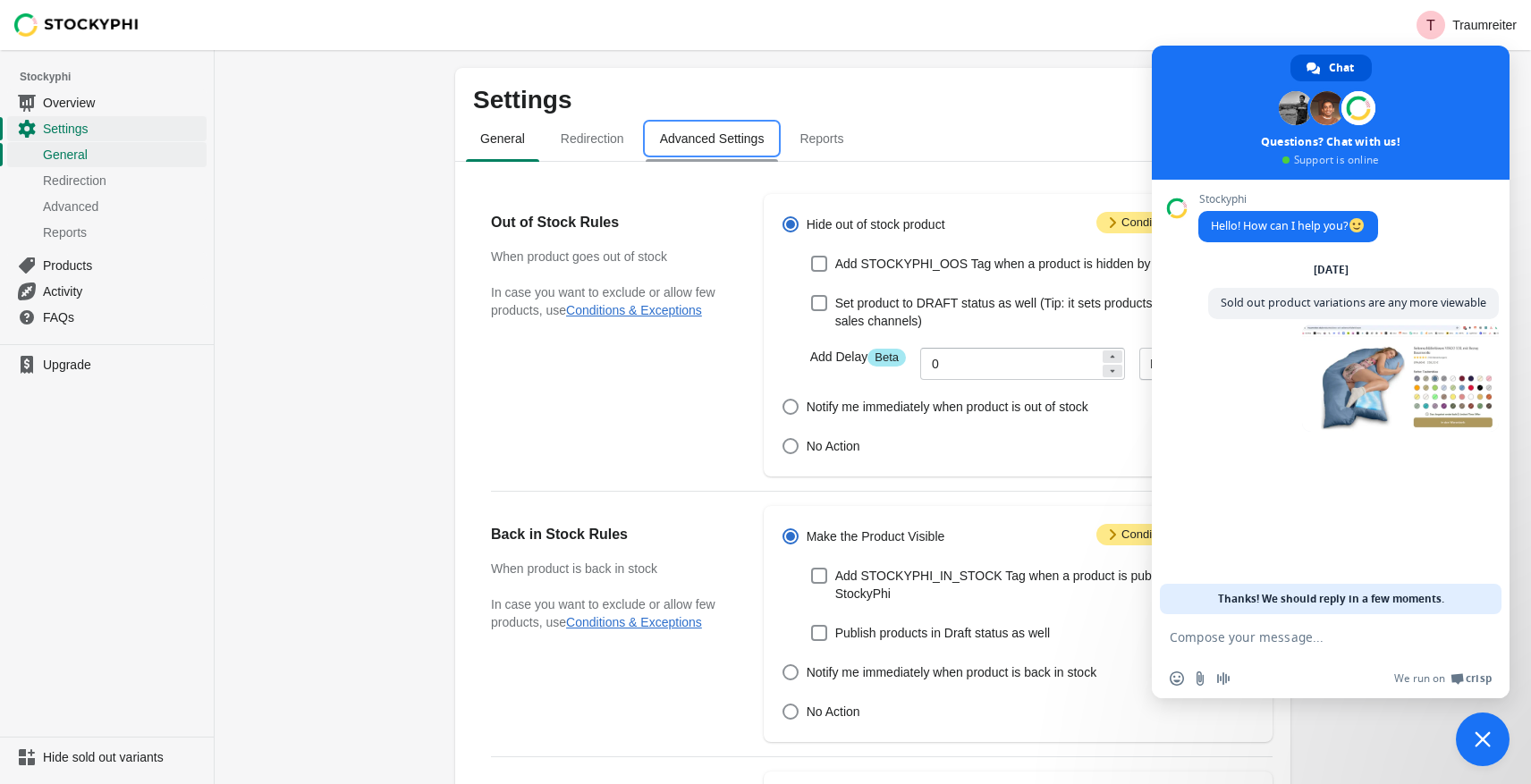
click at [744, 141] on span "Advanced Settings" at bounding box center [712, 138] width 133 height 32
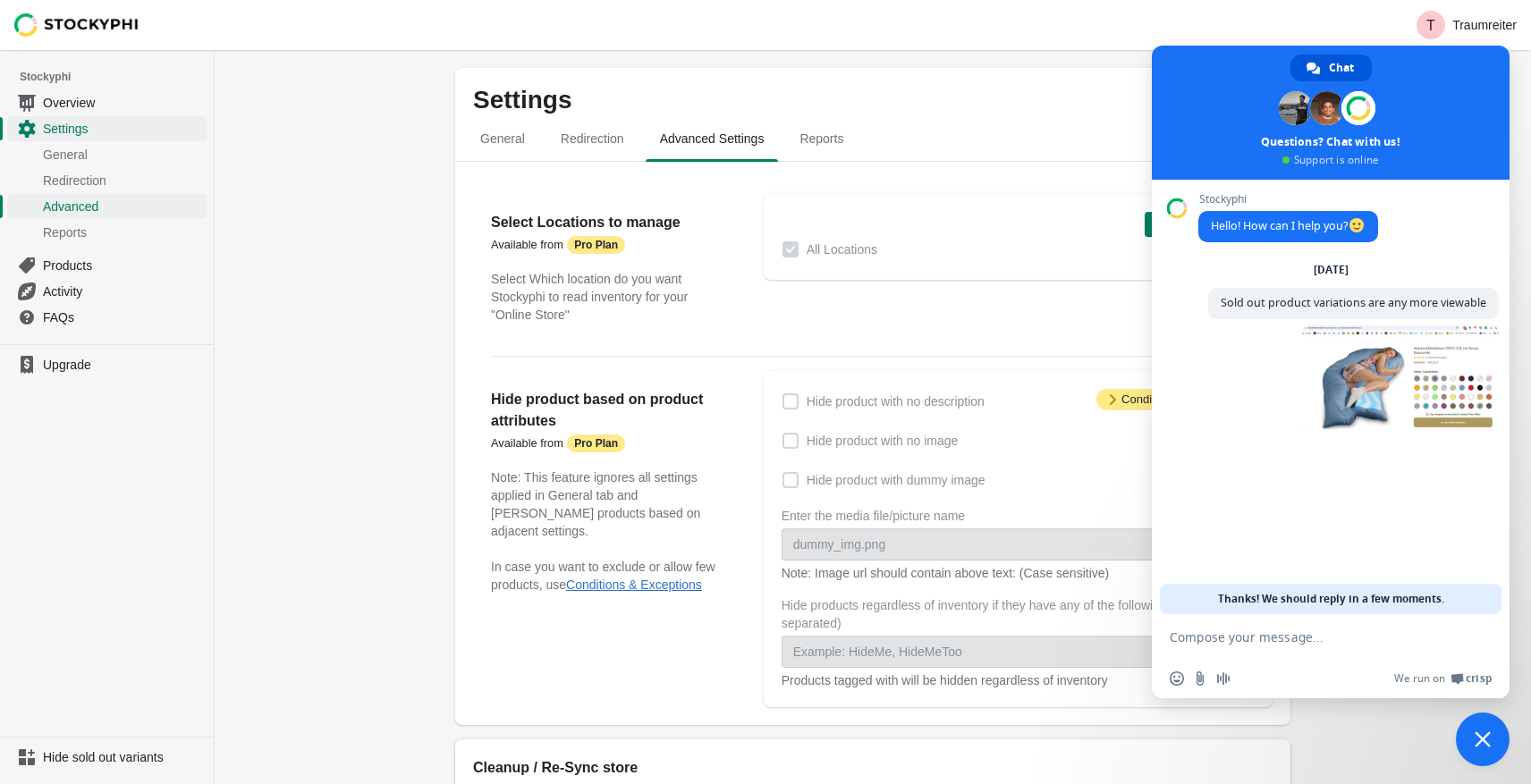
click at [900, 481] on span "Hide product with dummy image" at bounding box center [896, 480] width 179 height 18
click at [828, 143] on span "Reports" at bounding box center [821, 138] width 73 height 32
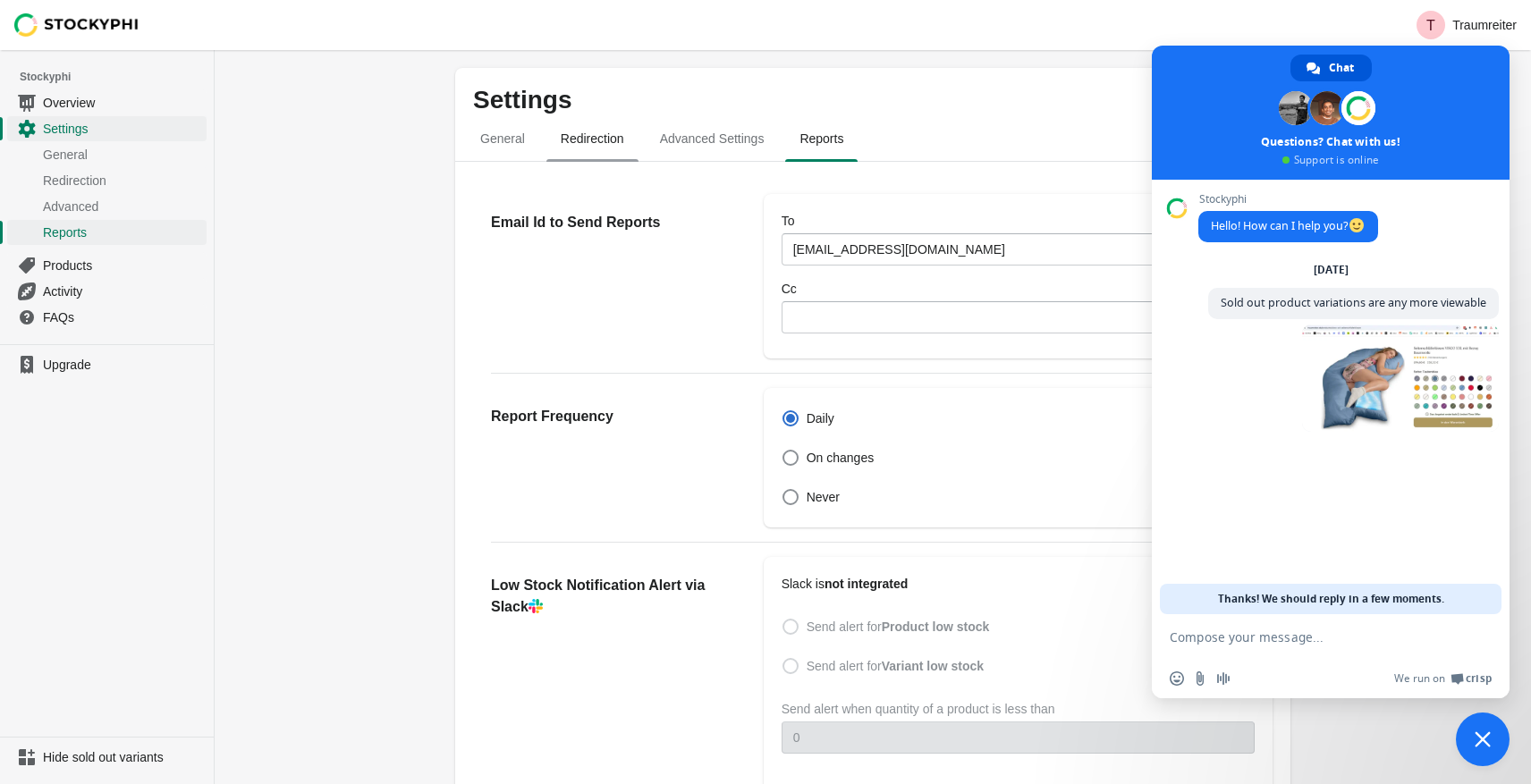
click at [603, 147] on span "Redirection" at bounding box center [592, 138] width 92 height 32
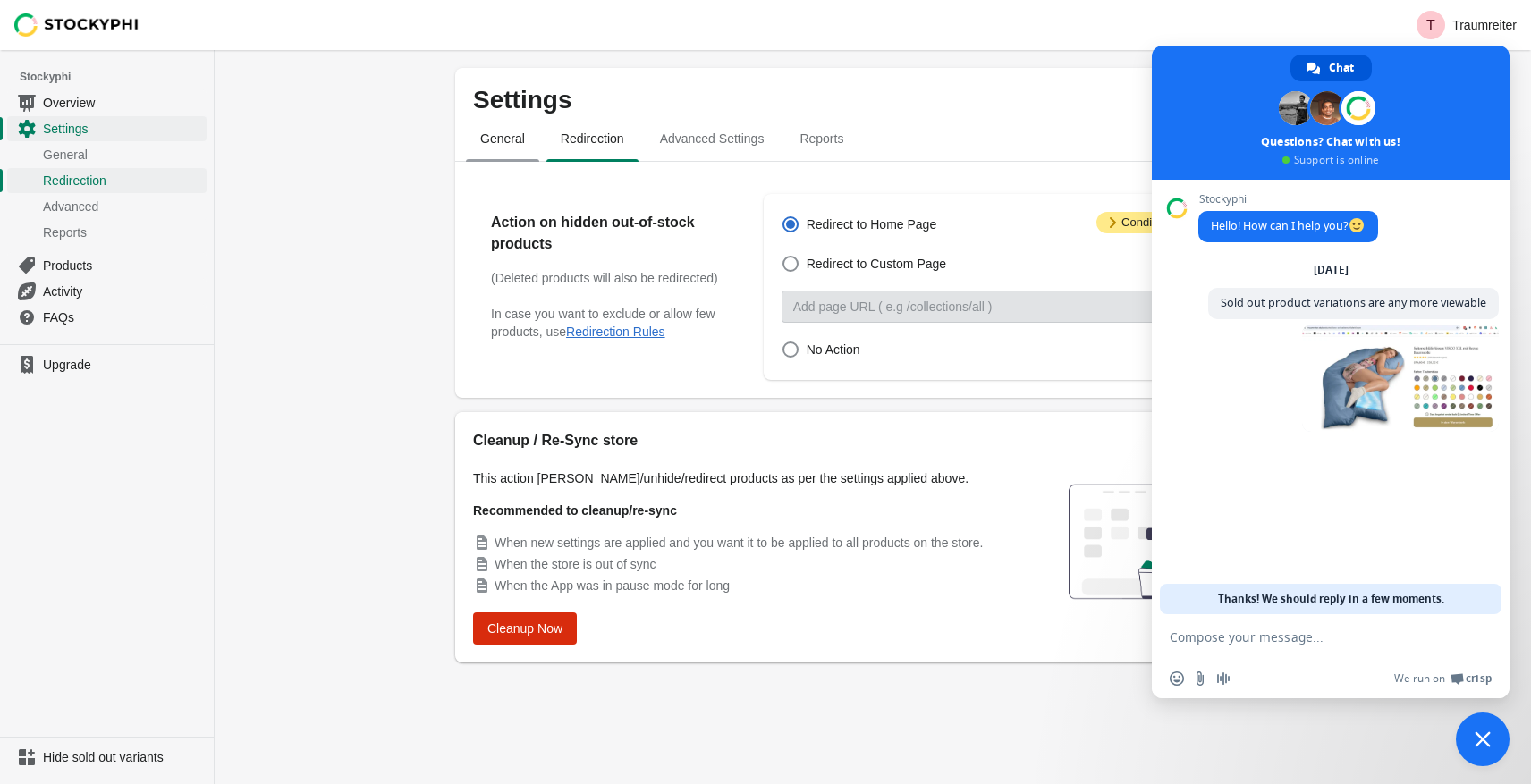
click at [514, 143] on span "General" at bounding box center [503, 138] width 74 height 32
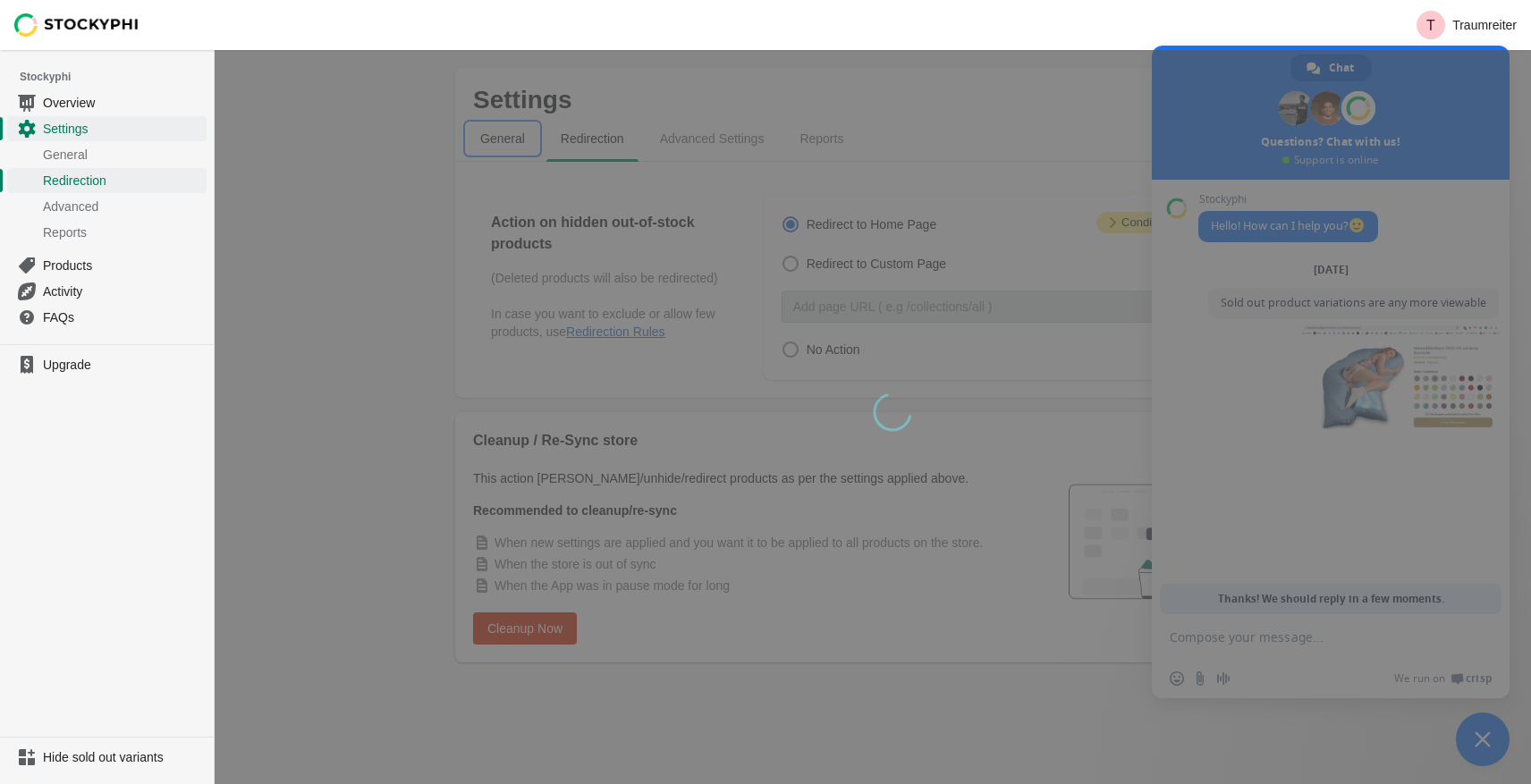
select select "hours"
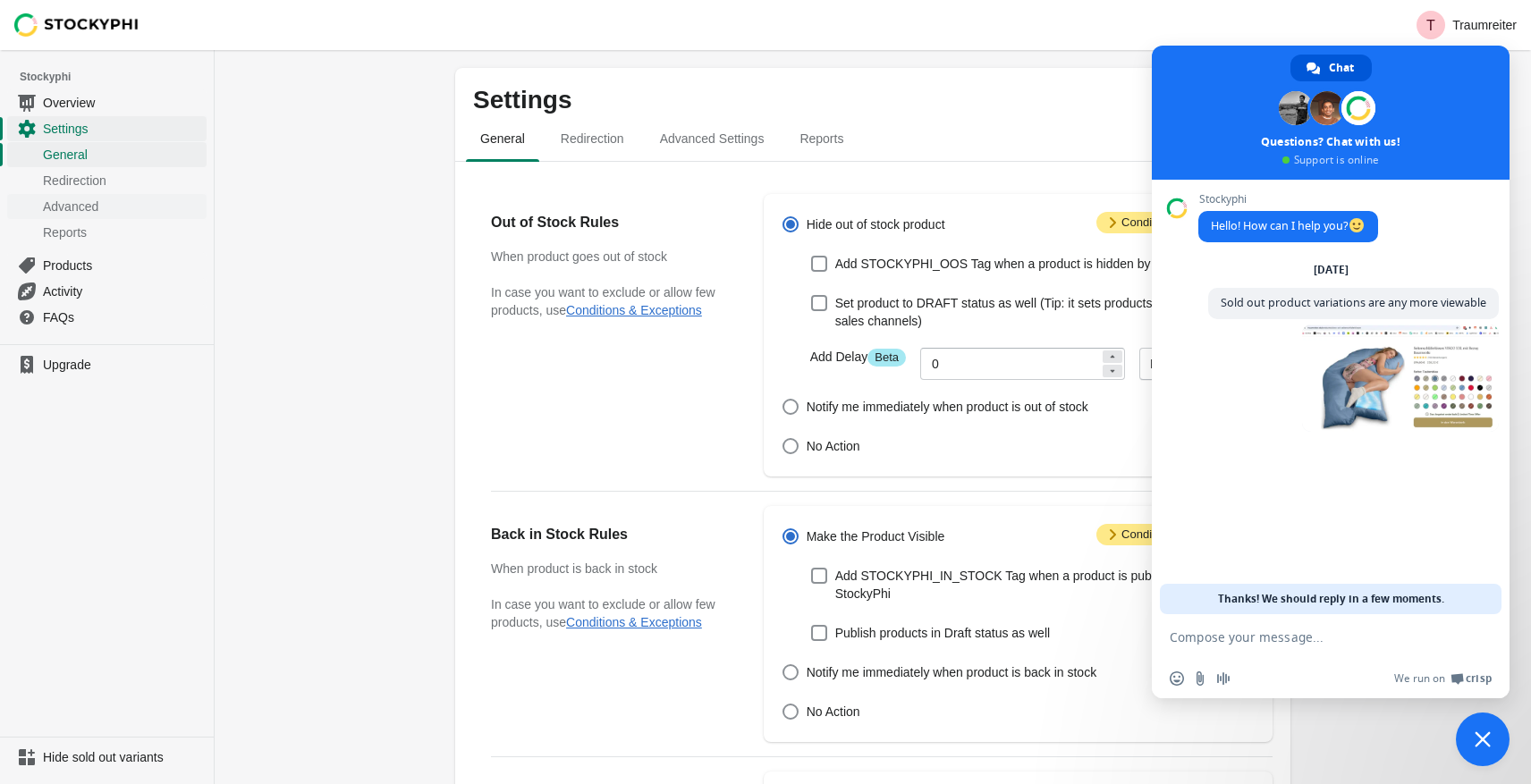
click at [88, 208] on span "Advanced" at bounding box center [123, 207] width 160 height 18
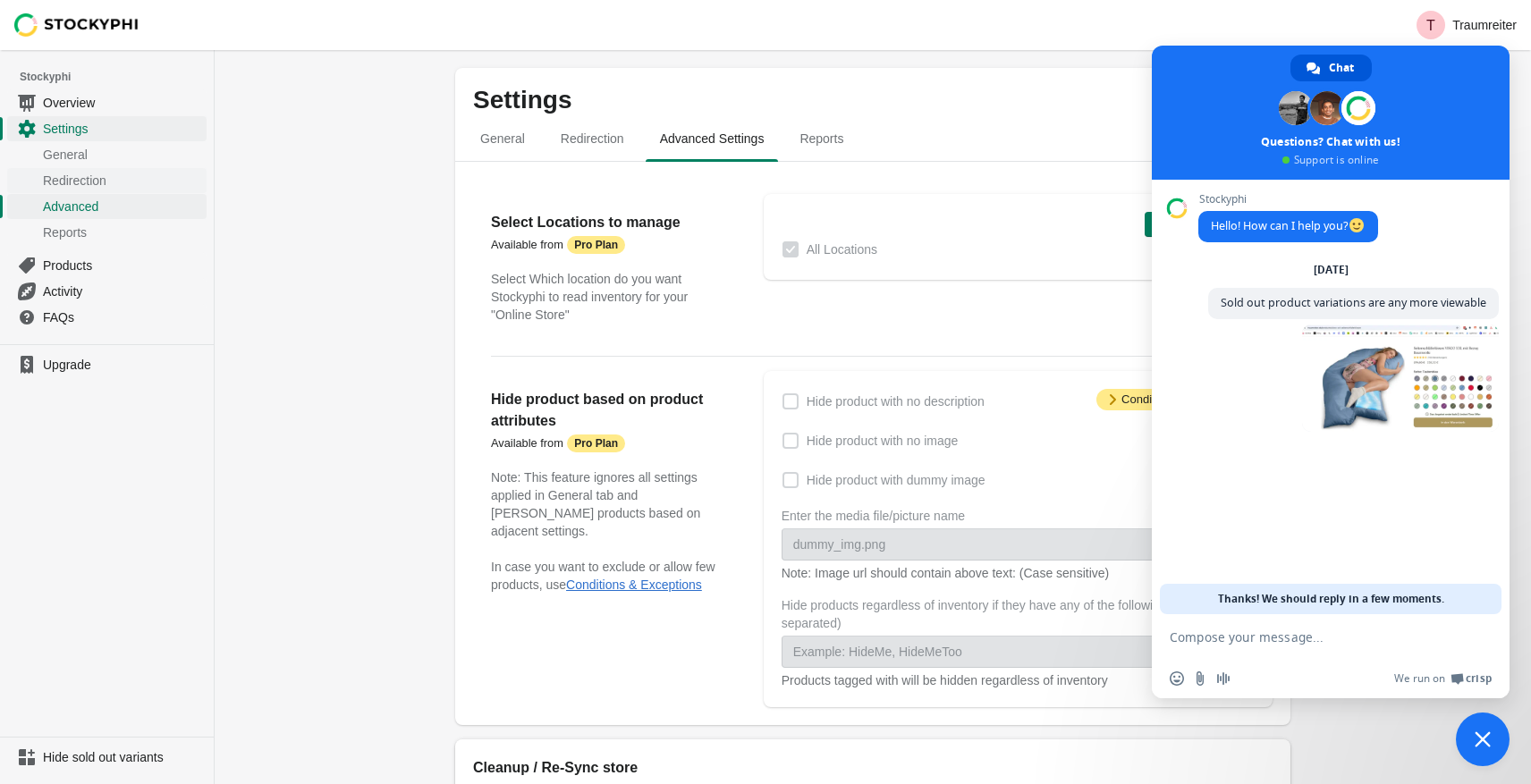
click at [94, 178] on span "Redirection" at bounding box center [123, 181] width 160 height 18
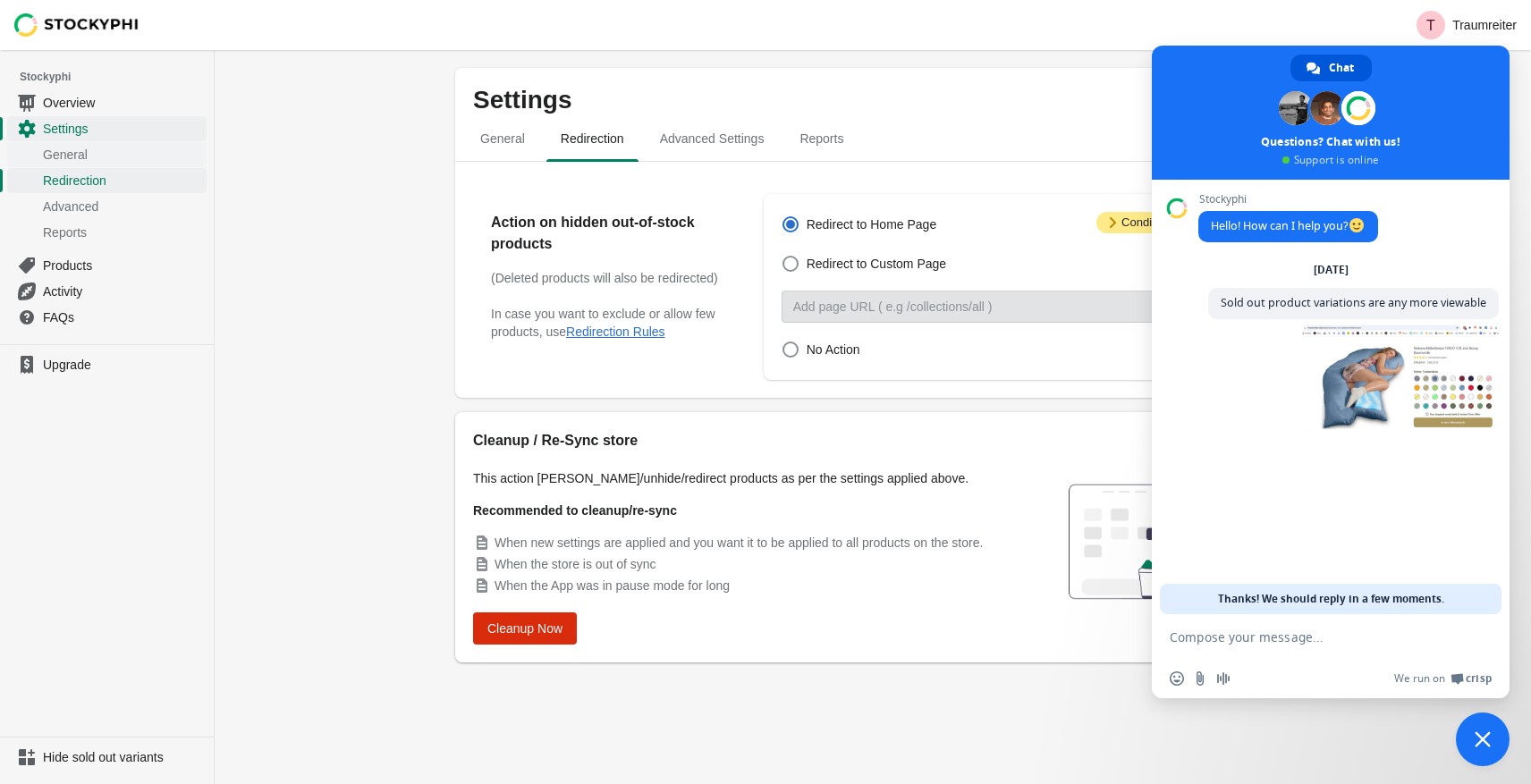
click at [70, 149] on span "General" at bounding box center [123, 155] width 160 height 18
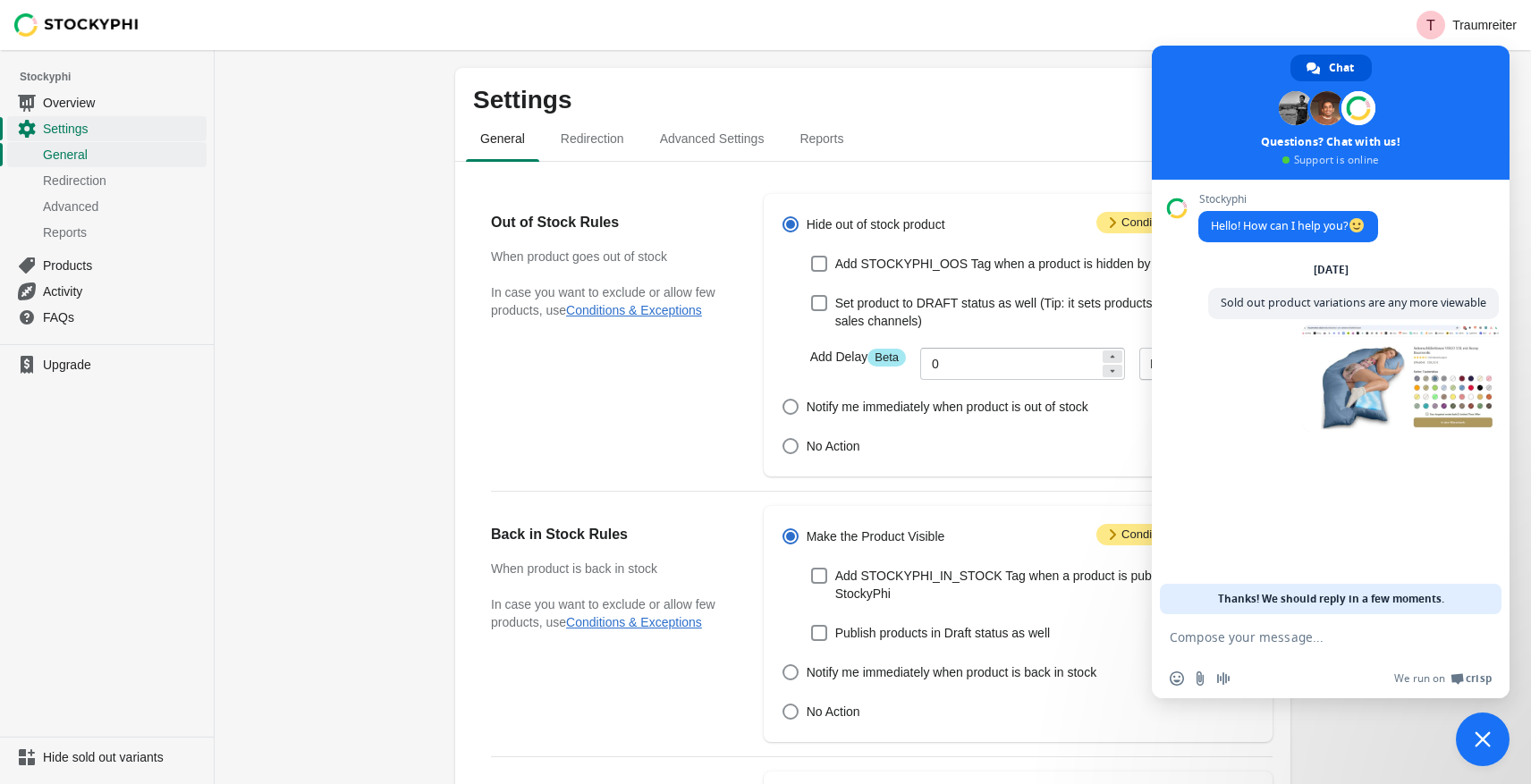
click at [1482, 738] on span "Close chat" at bounding box center [1482, 739] width 16 height 16
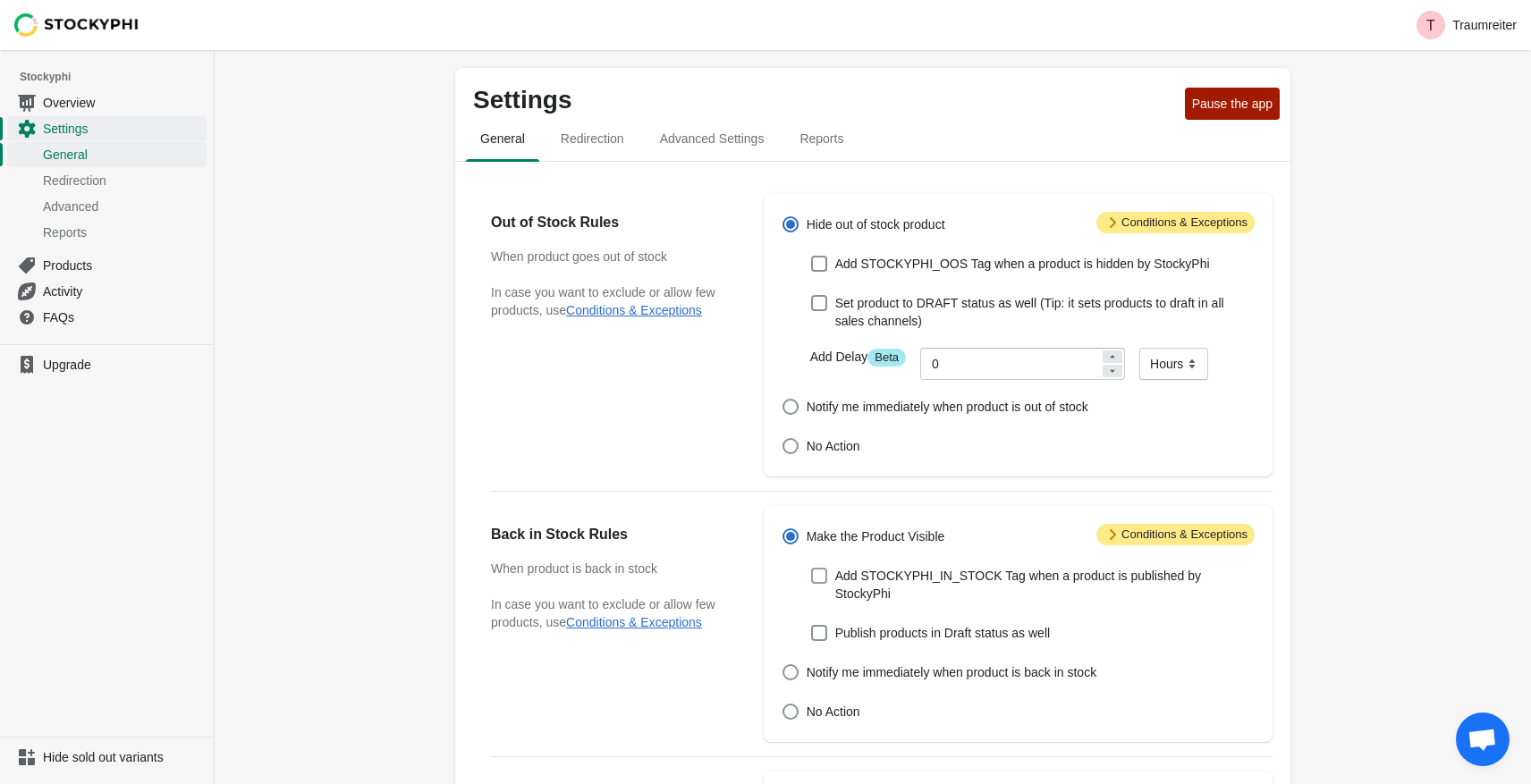
scroll to position [1, 0]
click at [1488, 734] on span "Open chat" at bounding box center [1482, 741] width 30 height 25
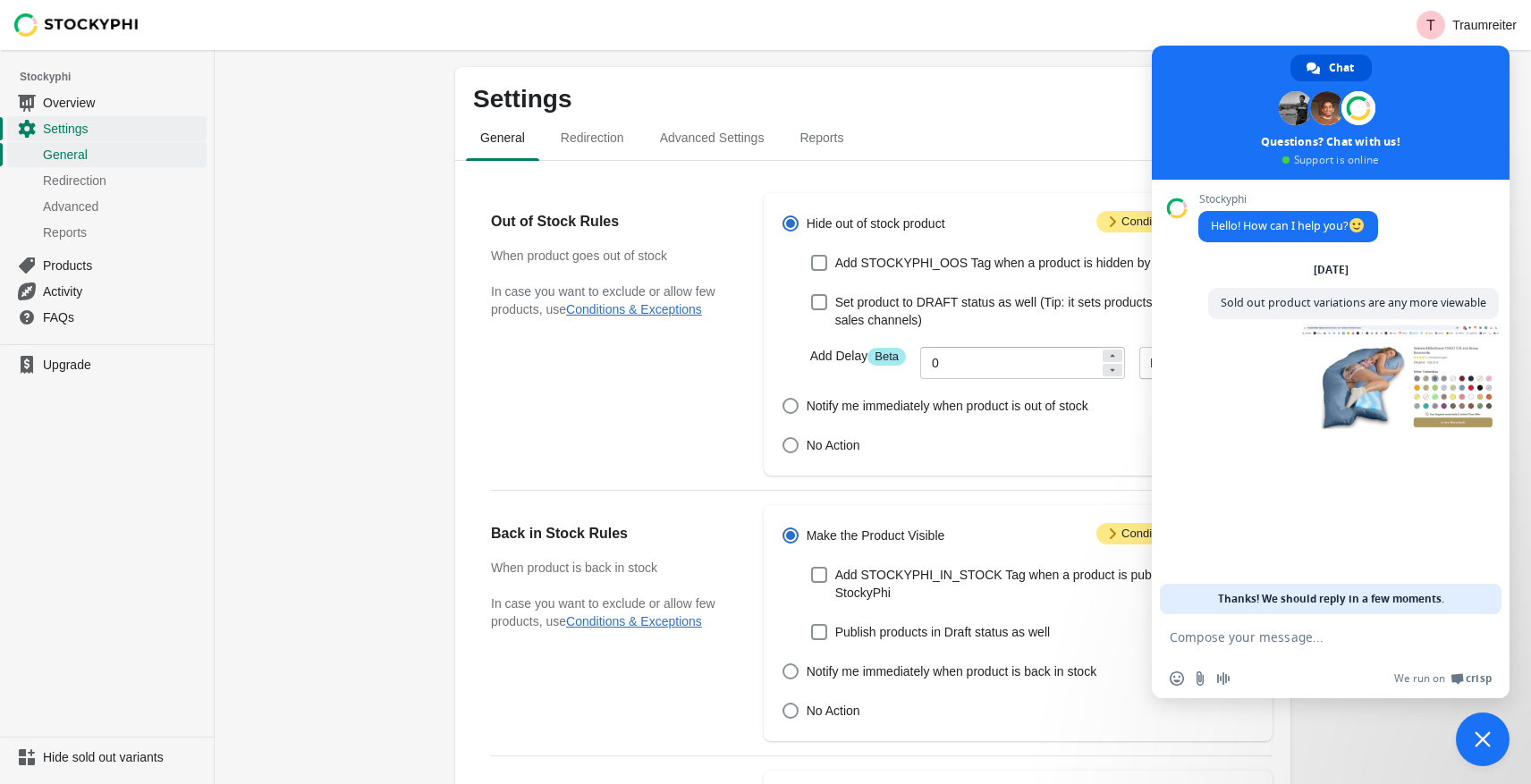
click at [1022, 147] on ul "General Redirection Advanced Settings Reports" at bounding box center [873, 137] width 820 height 47
click at [1471, 751] on span "Close chat" at bounding box center [1482, 739] width 54 height 54
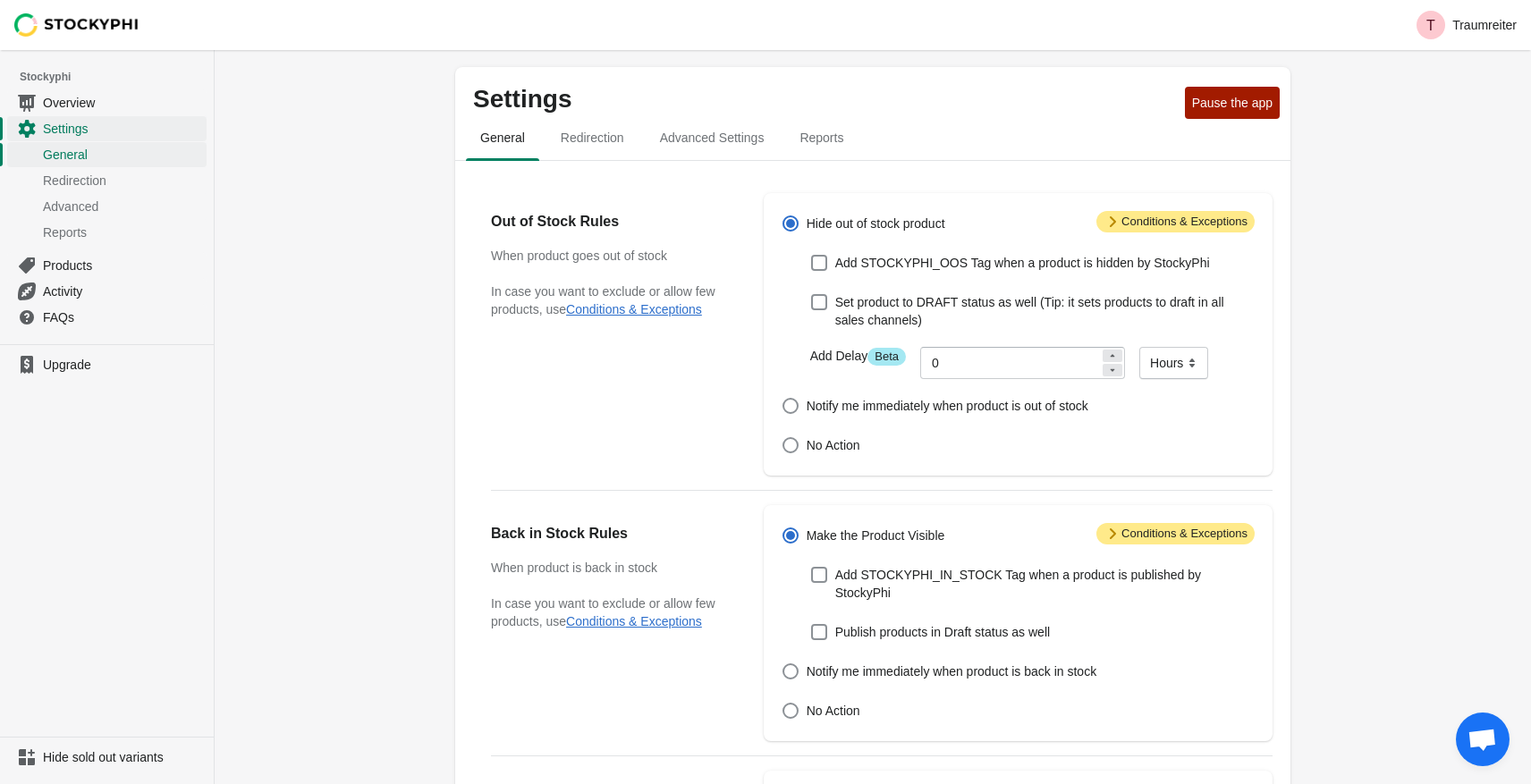
scroll to position [0, 0]
